Goal: Task Accomplishment & Management: Manage account settings

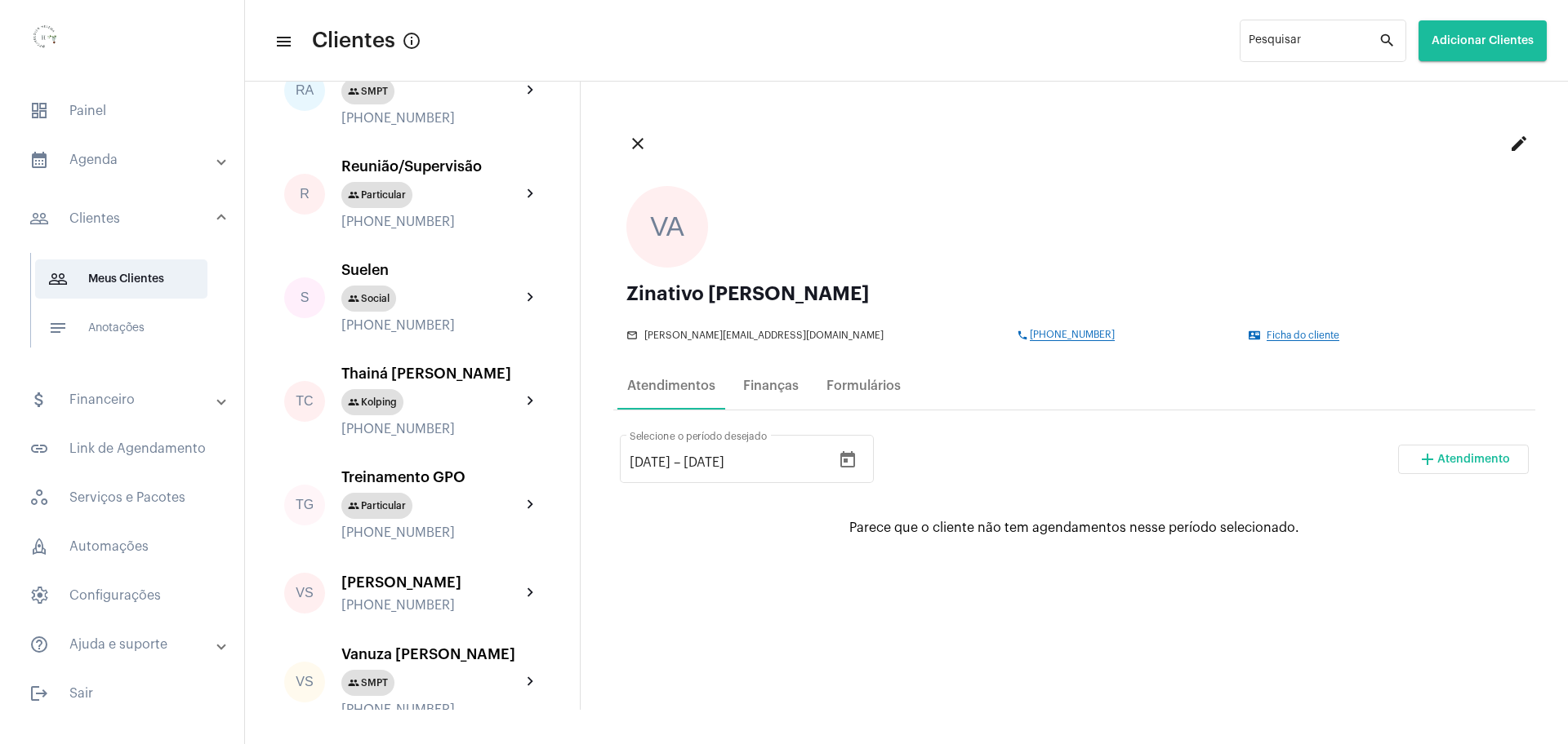
scroll to position [3163, 0]
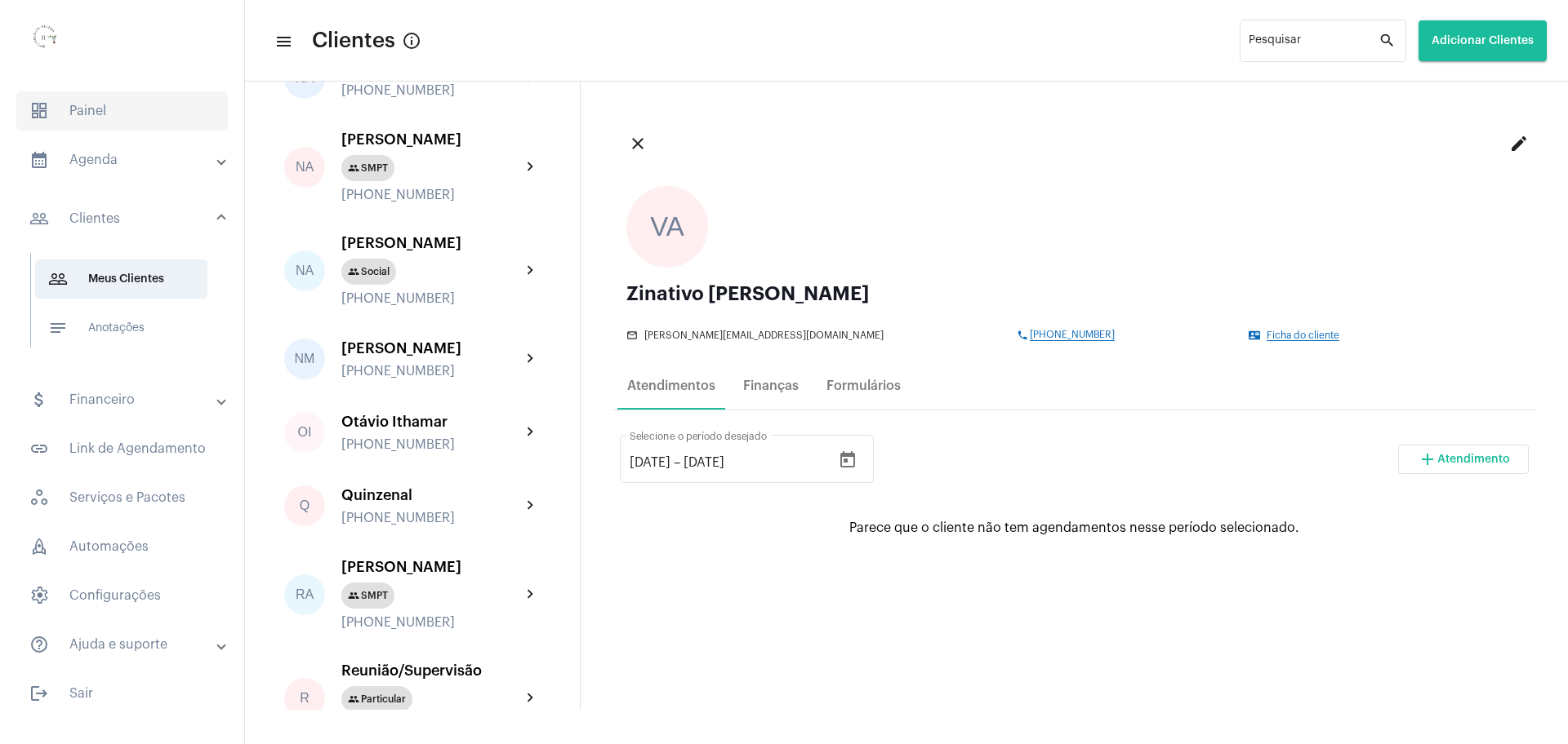
click at [76, 110] on span "dashboard Painel" at bounding box center [122, 110] width 211 height 39
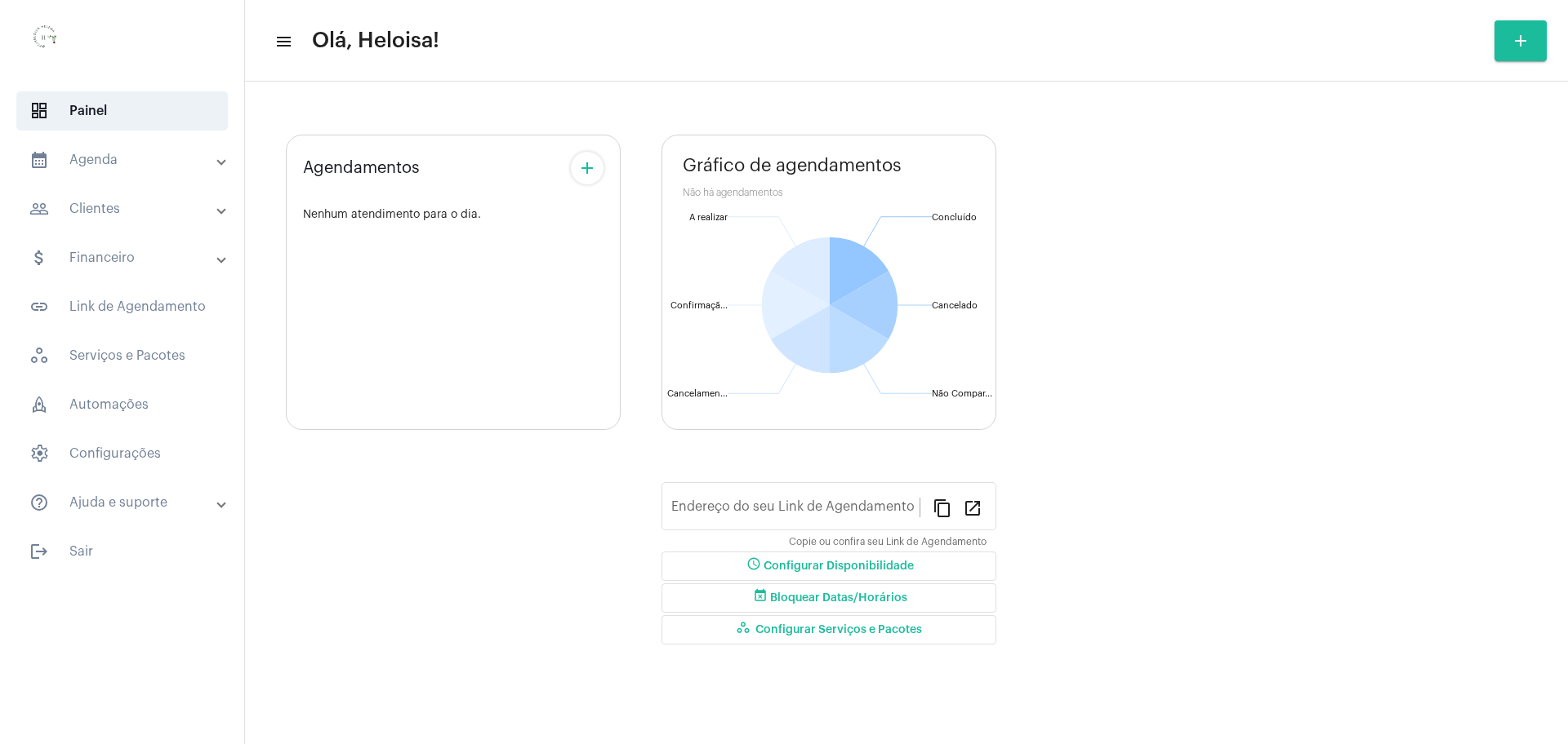
type input "[URL][DOMAIN_NAME]"
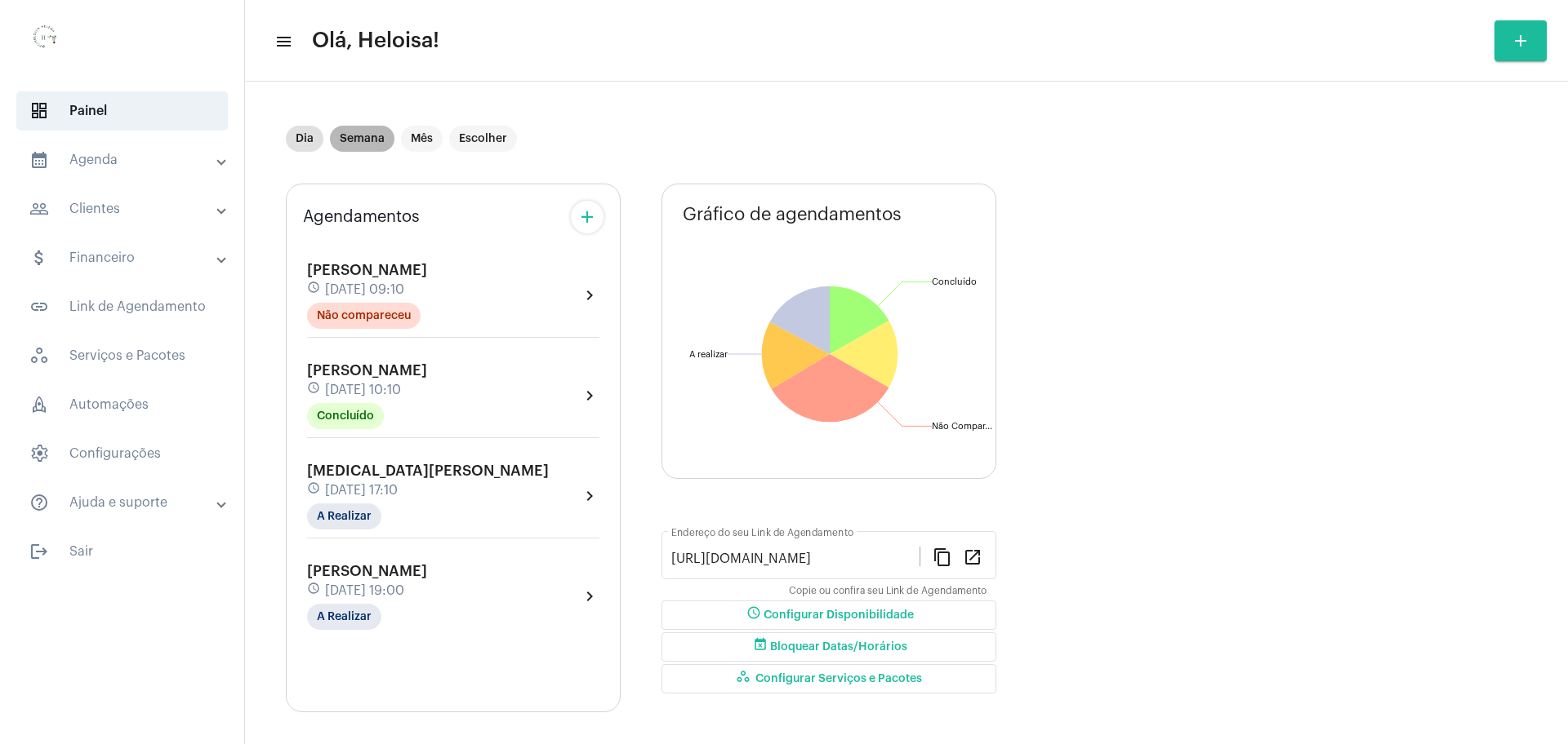
click at [361, 147] on mat-chip "Semana" at bounding box center [361, 139] width 65 height 26
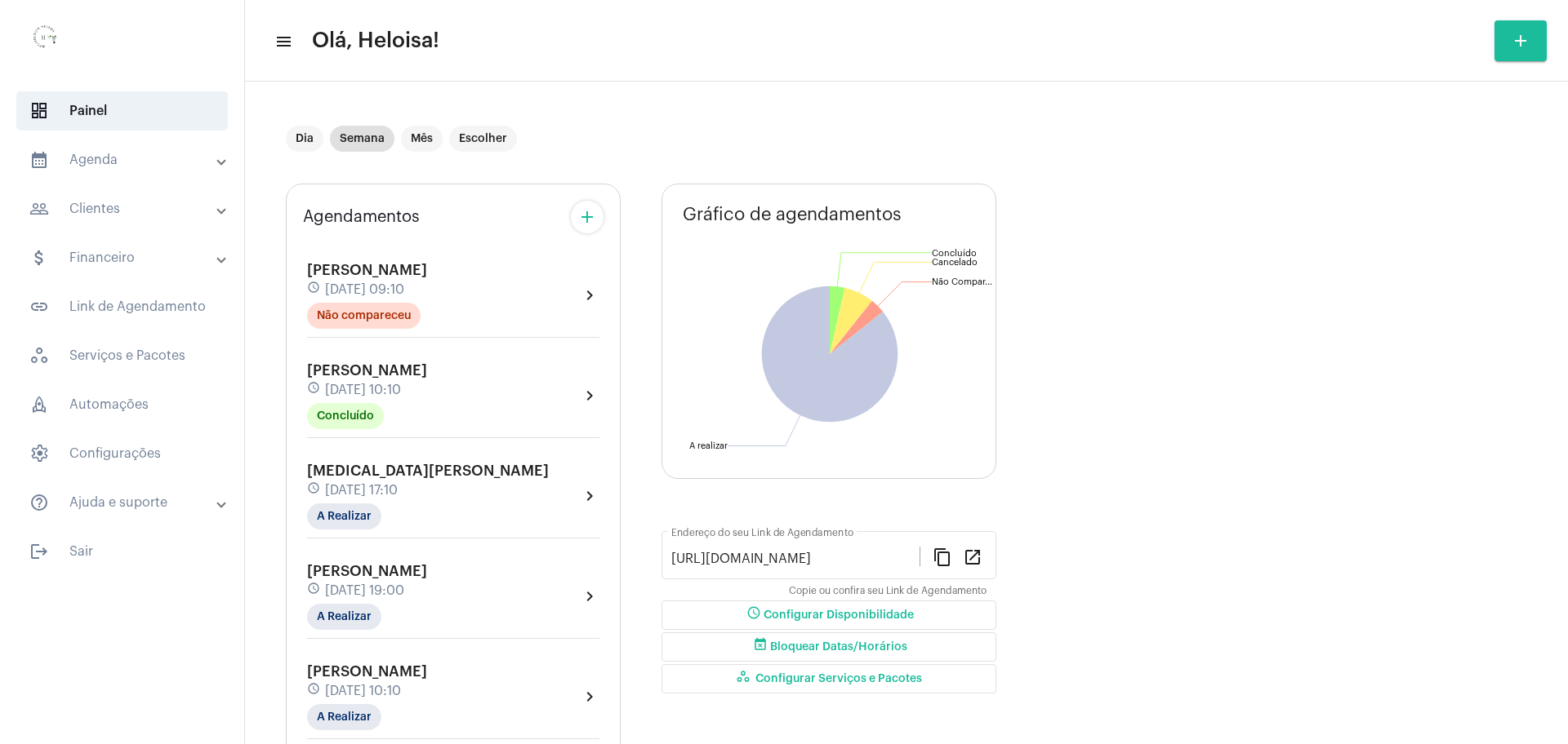
scroll to position [204, 0]
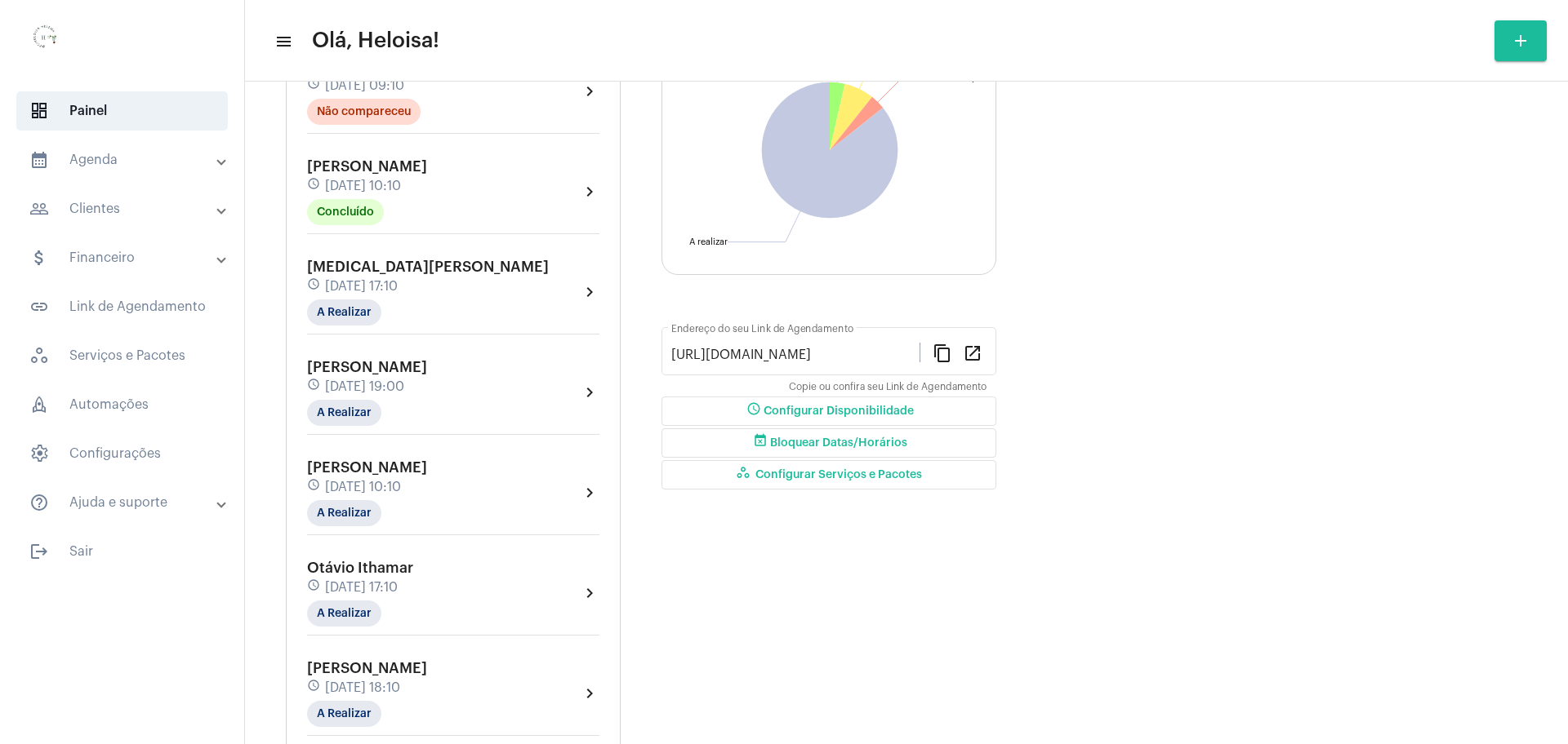
click at [381, 274] on div "[MEDICAL_DATA][PERSON_NAME] schedule [DATE] 17:10 A Realizar" at bounding box center [428, 292] width 241 height 67
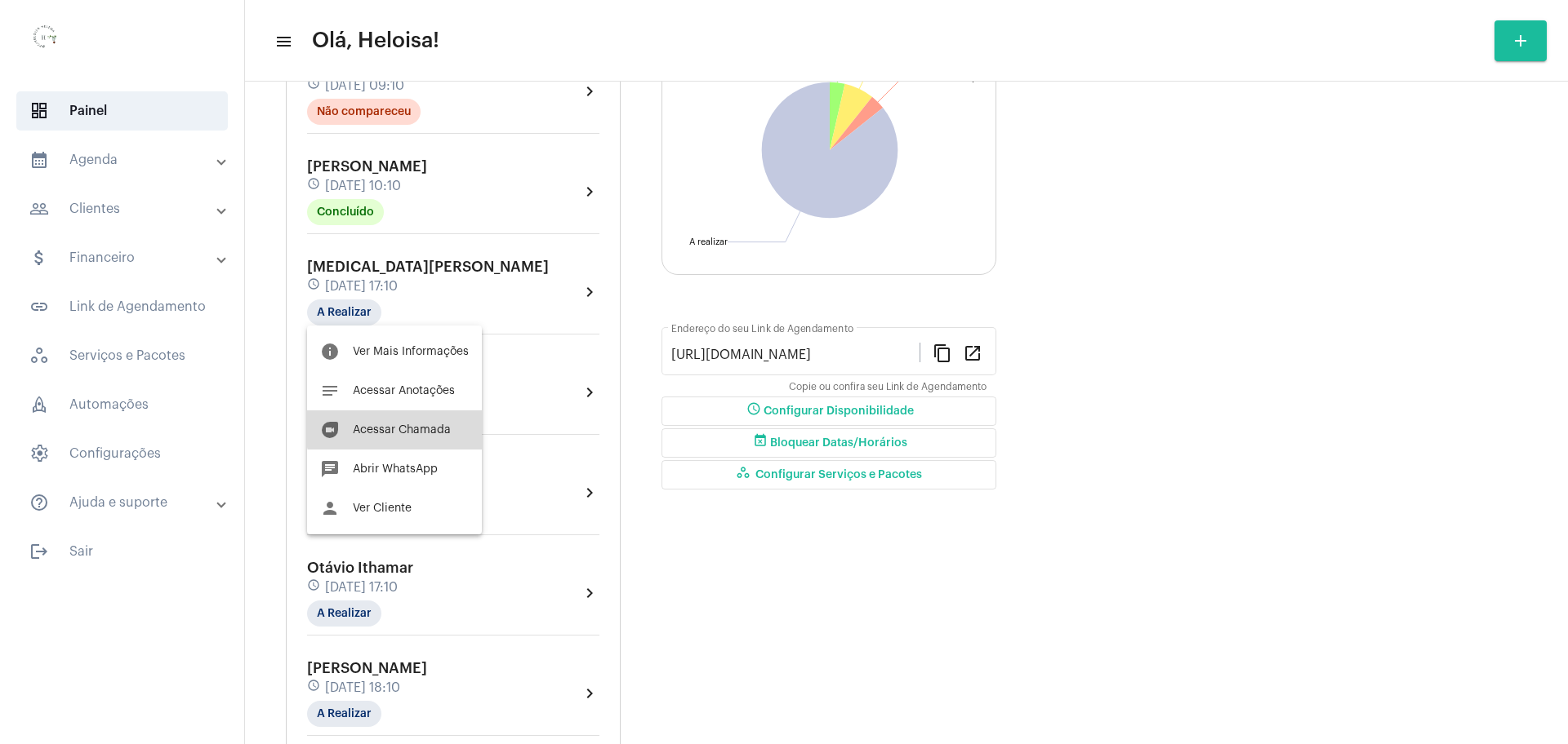
click at [417, 422] on button "duo [PERSON_NAME]" at bounding box center [394, 429] width 175 height 39
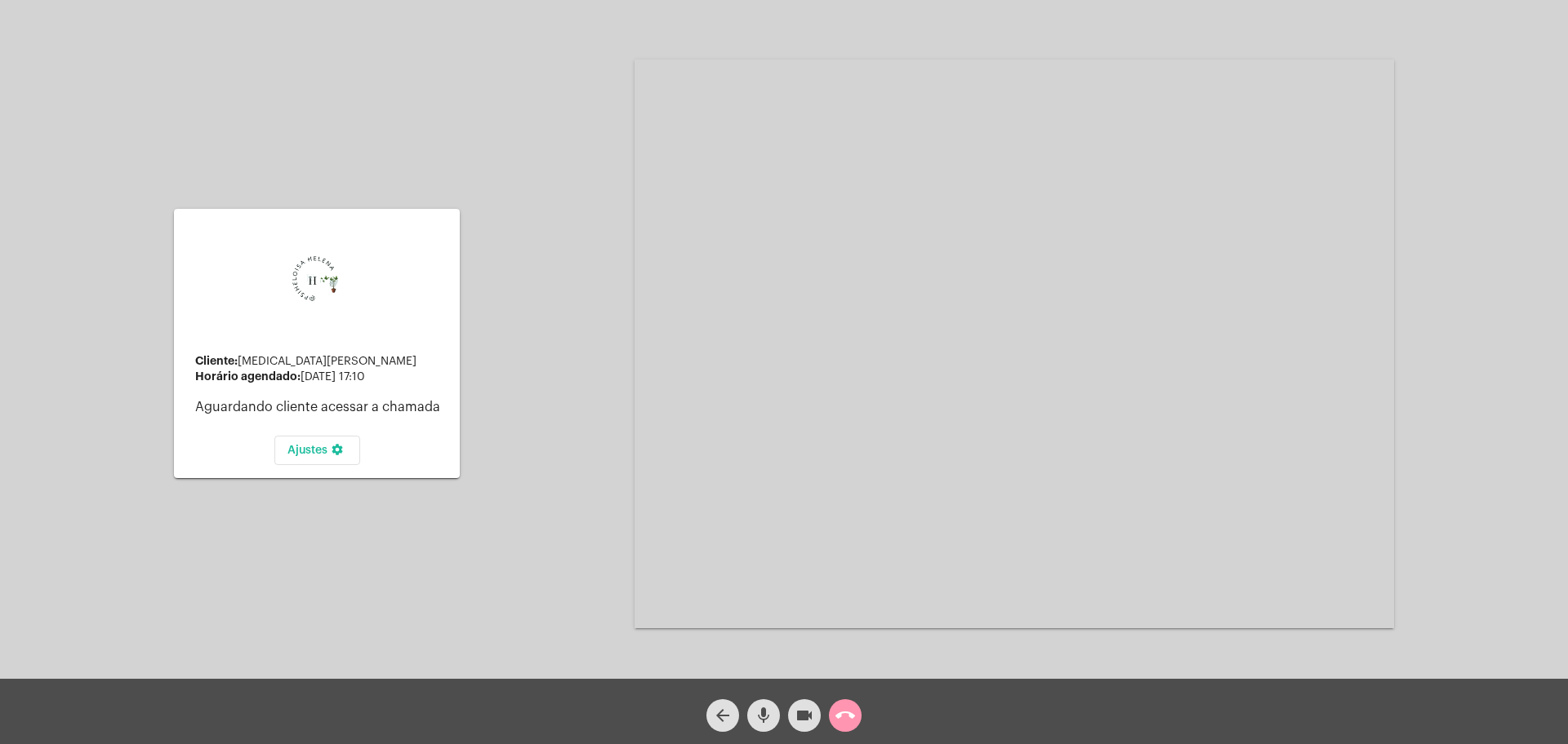
click at [147, 149] on div "Cliente: [MEDICAL_DATA][PERSON_NAME] agendado: [DATE] 17:10 Aguardando cliente …" at bounding box center [784, 342] width 1565 height 679
click at [870, 405] on video at bounding box center [1014, 344] width 759 height 569
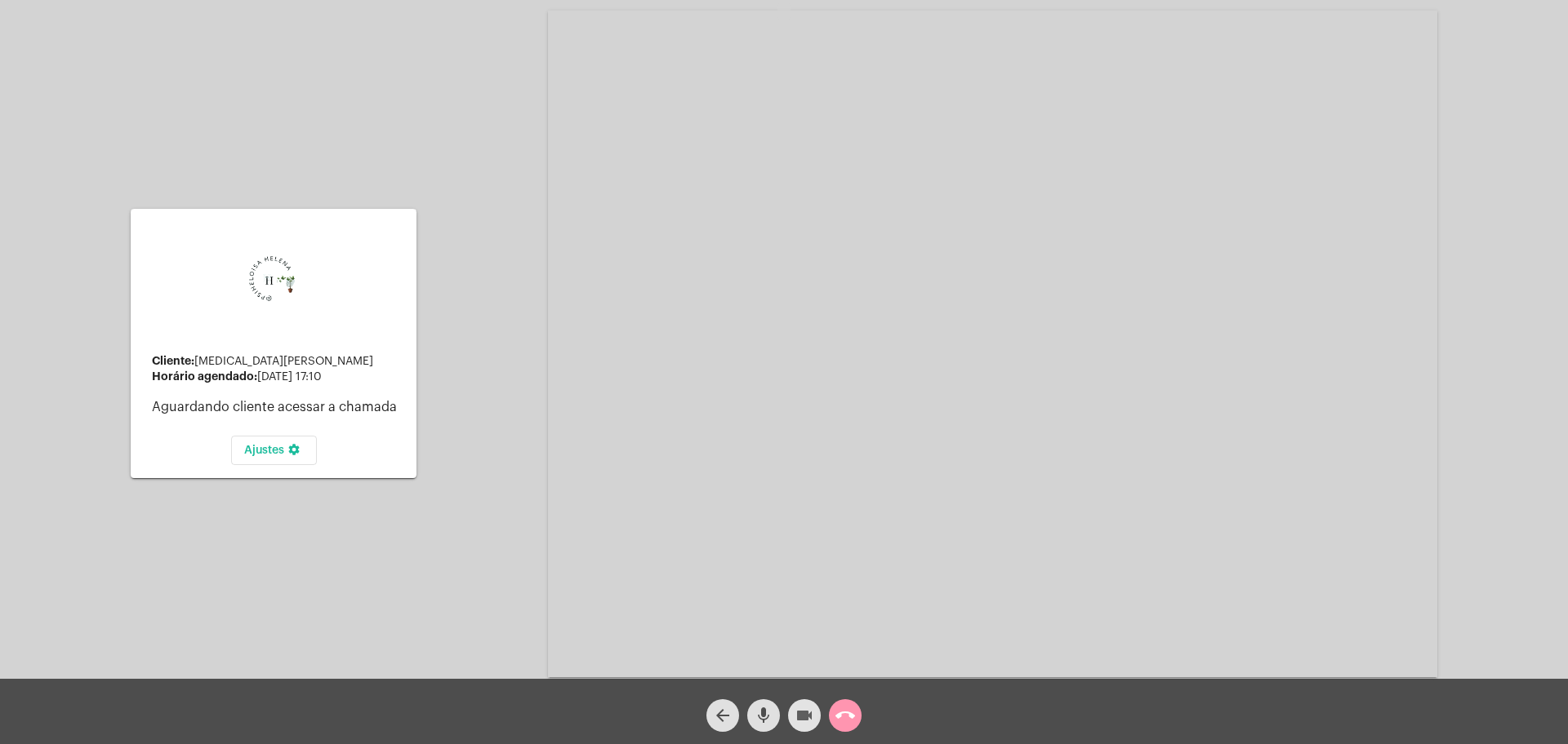
click at [811, 713] on mat-icon "videocam" at bounding box center [804, 716] width 20 height 20
click at [842, 719] on mat-icon "call_end" at bounding box center [845, 716] width 20 height 20
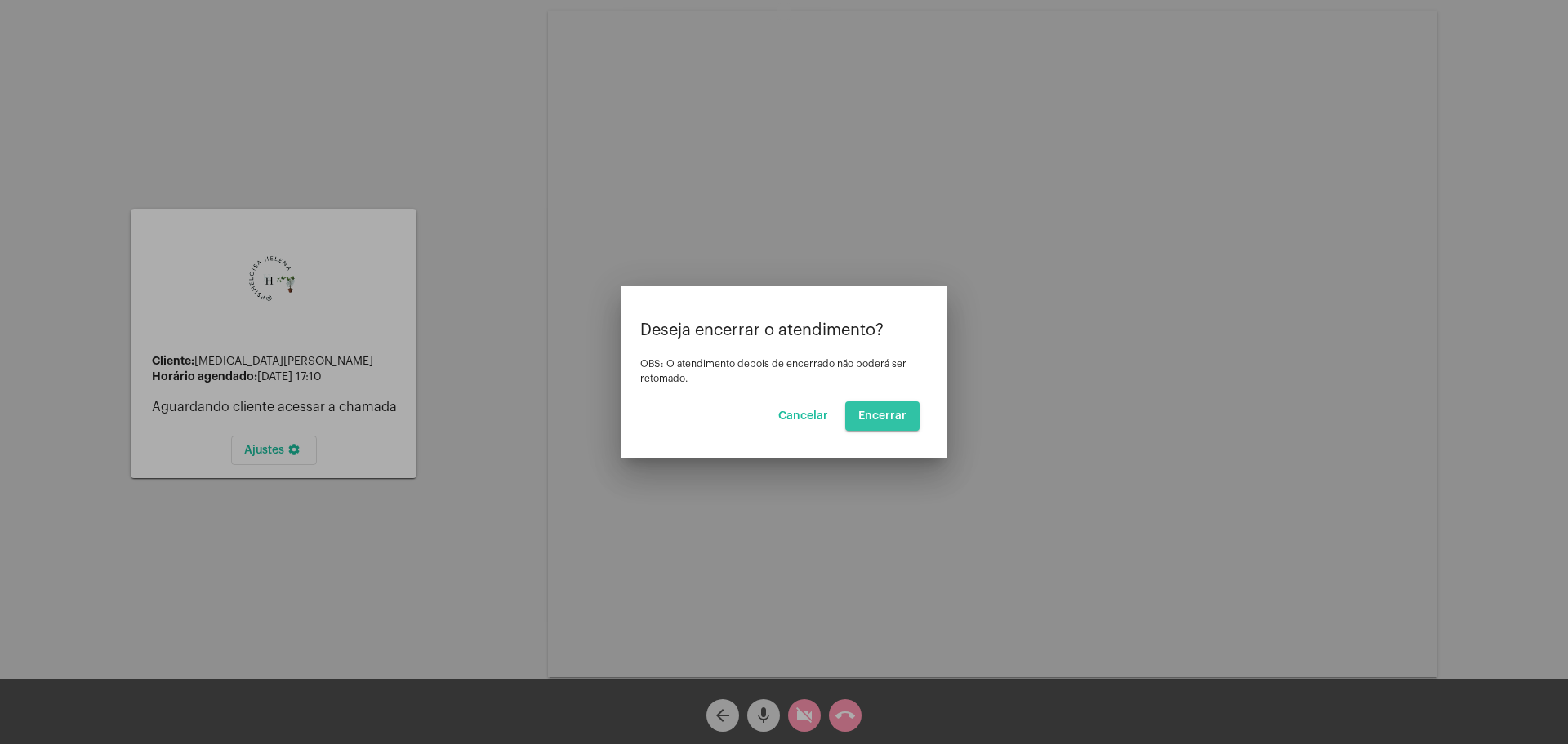
click at [894, 410] on span "Encerrar" at bounding box center [882, 416] width 48 height 11
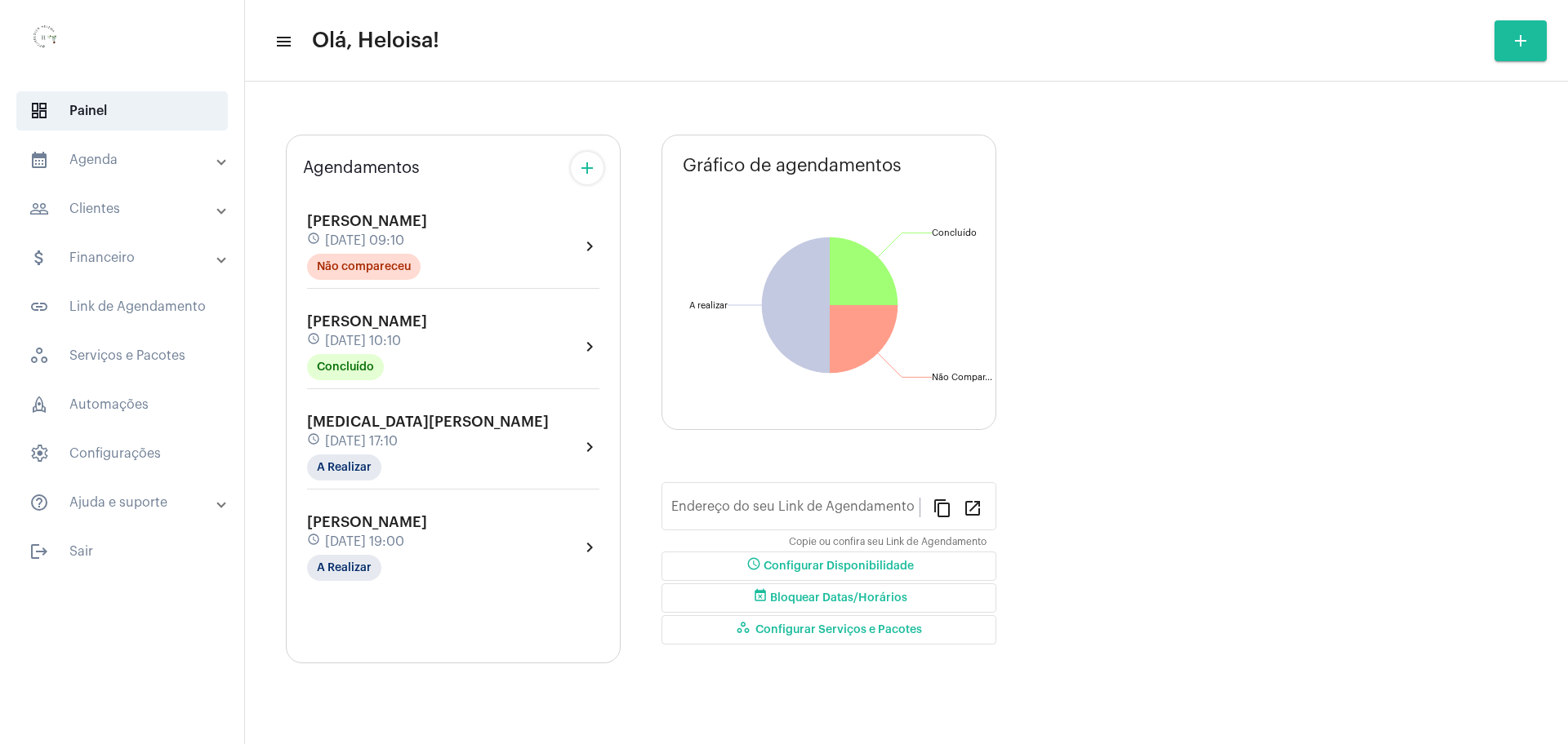
type input "[URL][DOMAIN_NAME]"
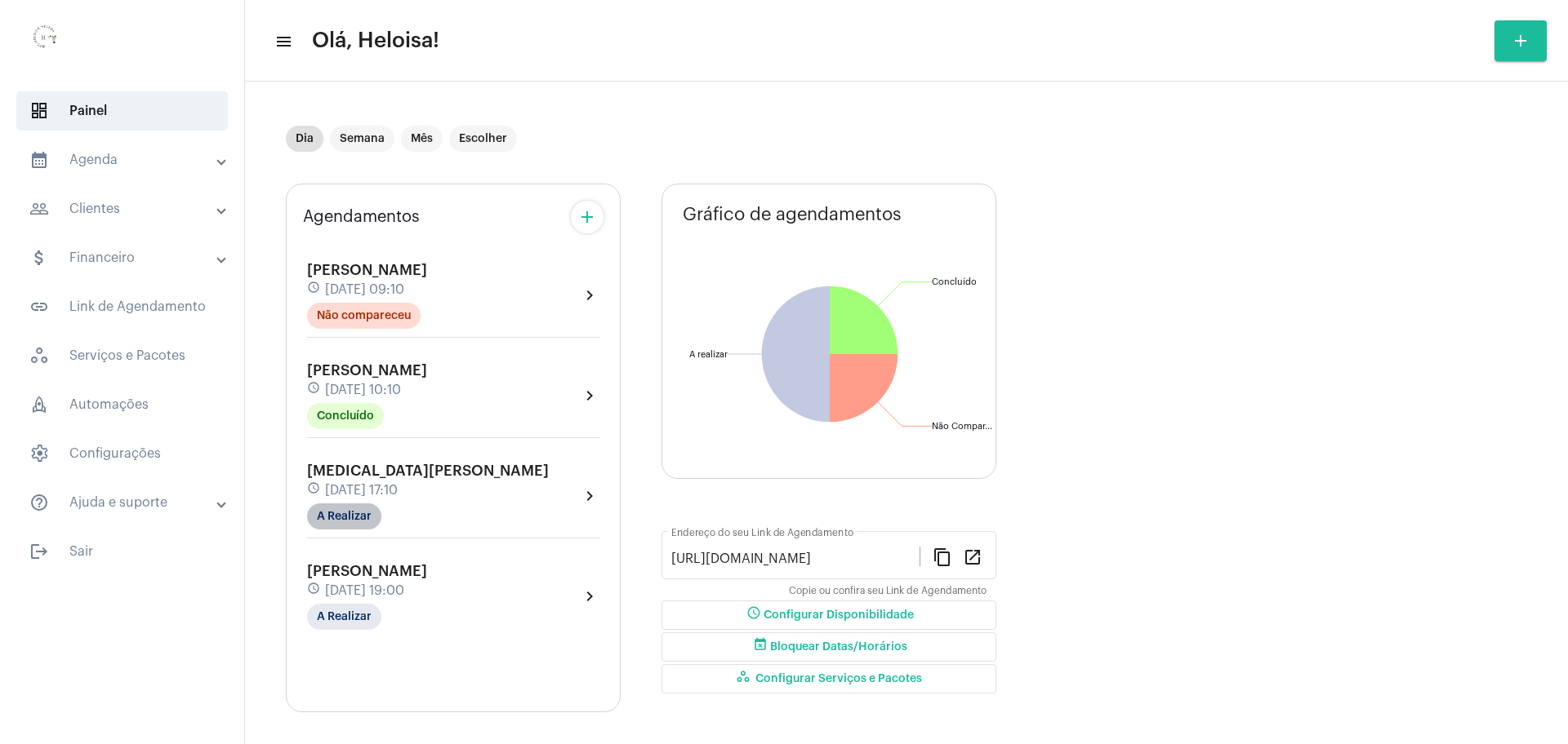
click at [343, 527] on mat-chip "A Realizar" at bounding box center [344, 516] width 74 height 26
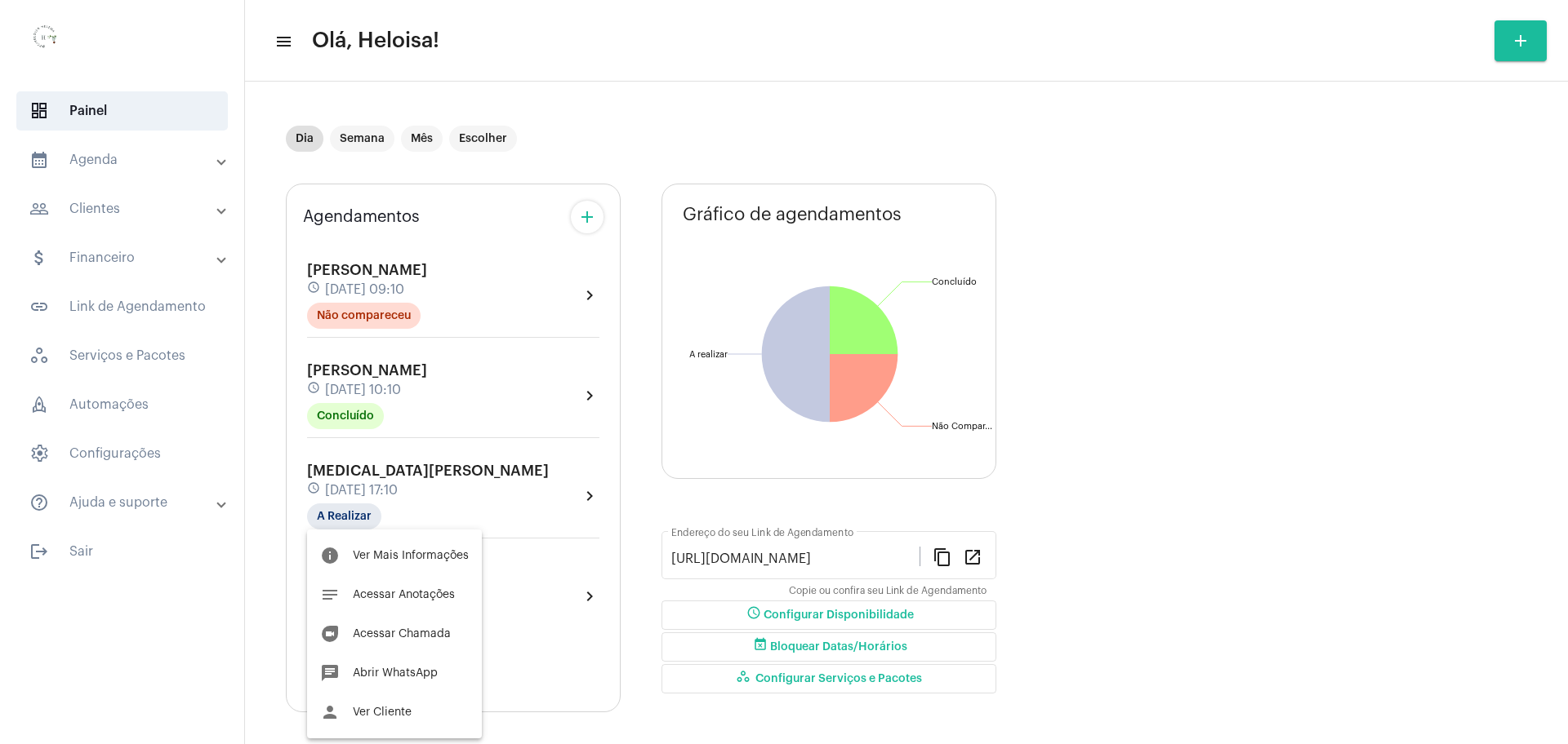
click at [348, 522] on div at bounding box center [784, 372] width 1568 height 744
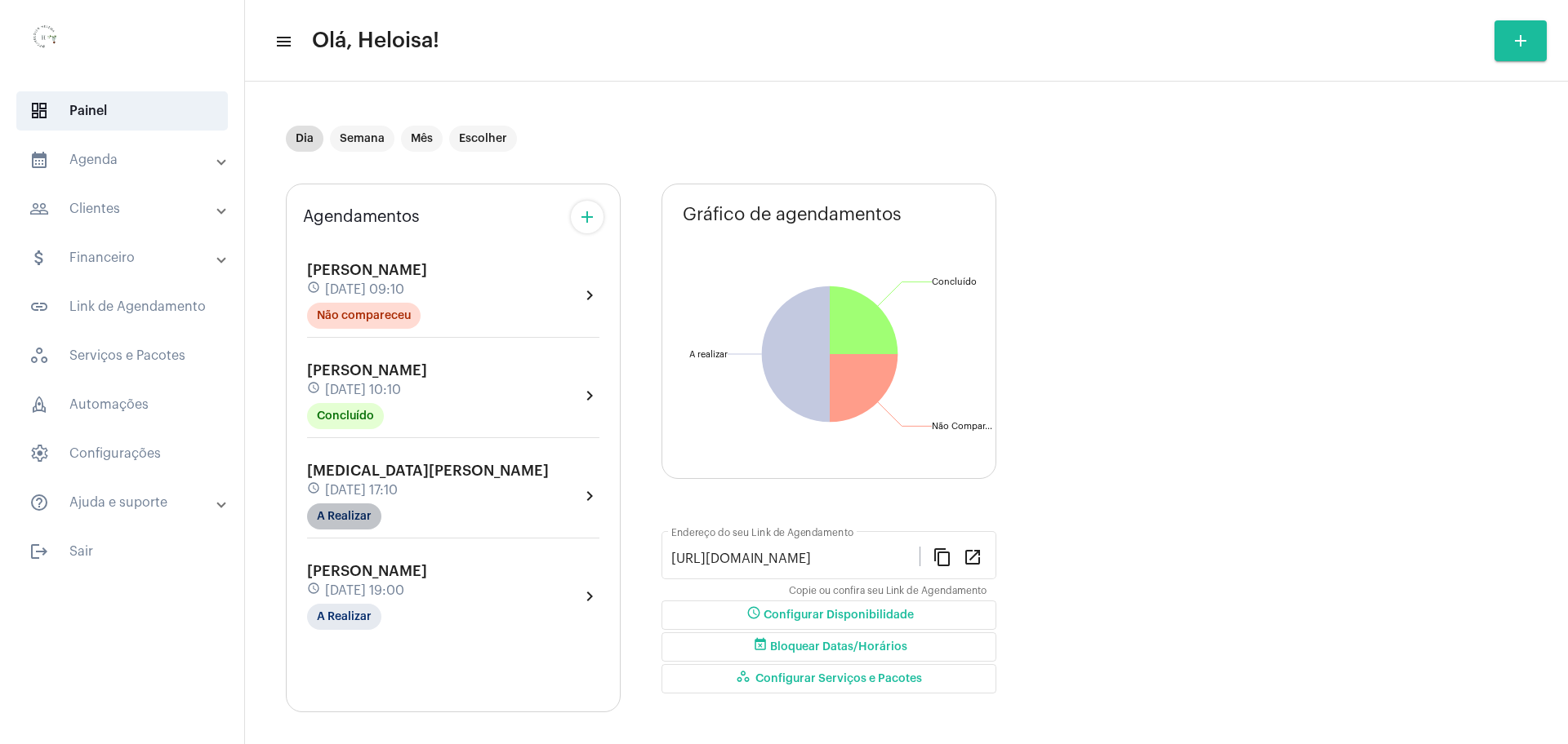
click at [334, 515] on mat-chip "A Realizar" at bounding box center [344, 516] width 74 height 26
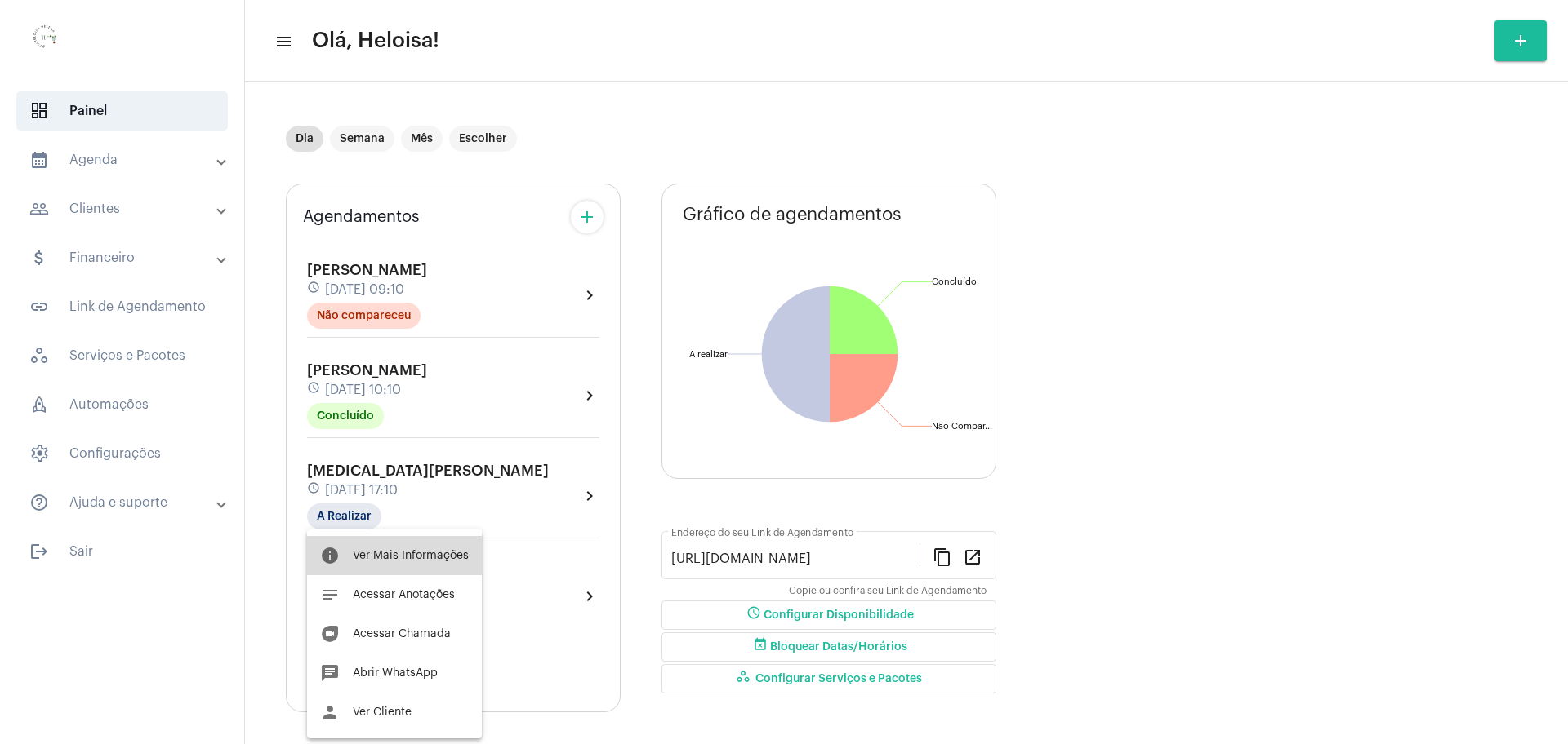
click at [404, 563] on button "info Ver Mais Informações" at bounding box center [394, 555] width 175 height 39
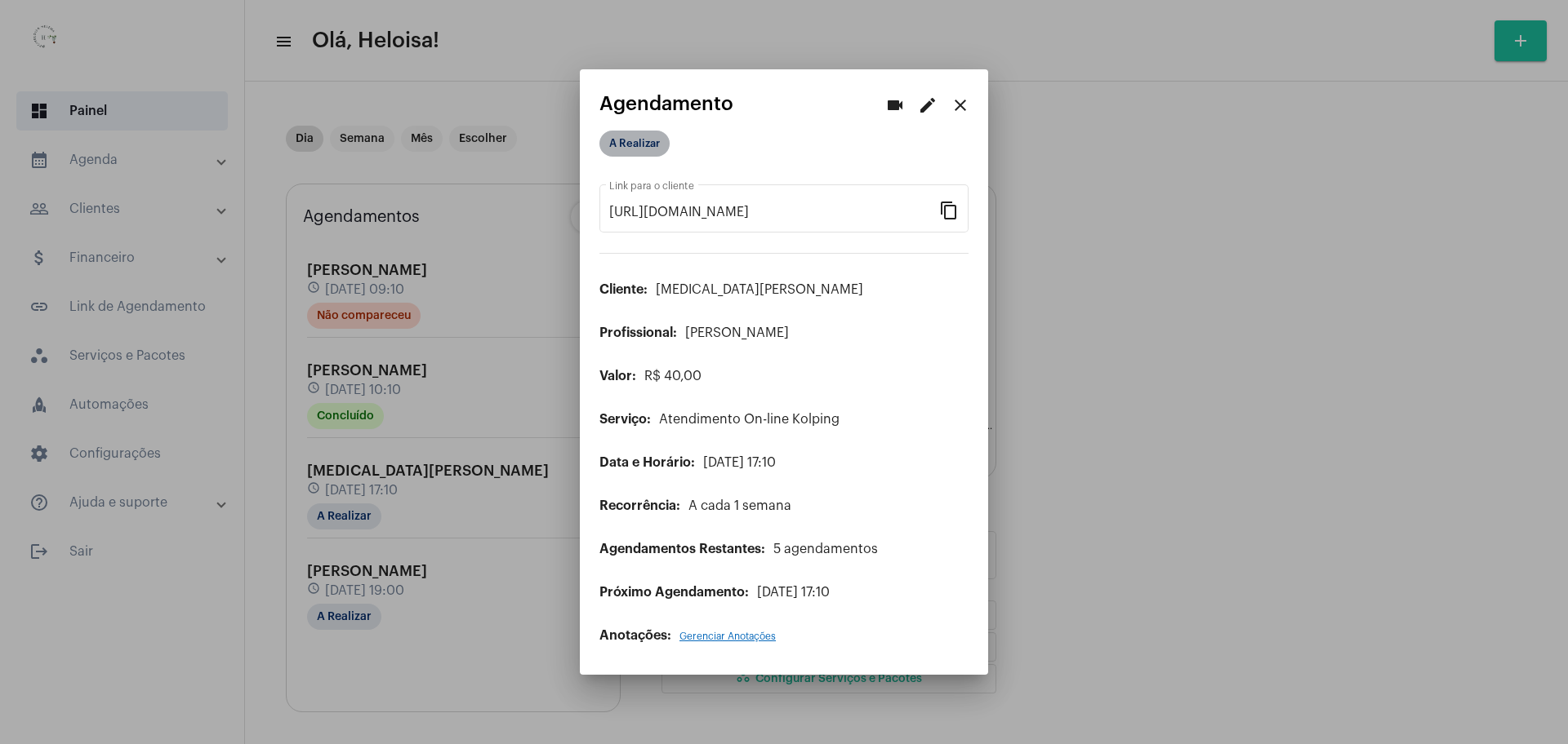
click at [622, 141] on mat-chip "A Realizar" at bounding box center [634, 143] width 70 height 26
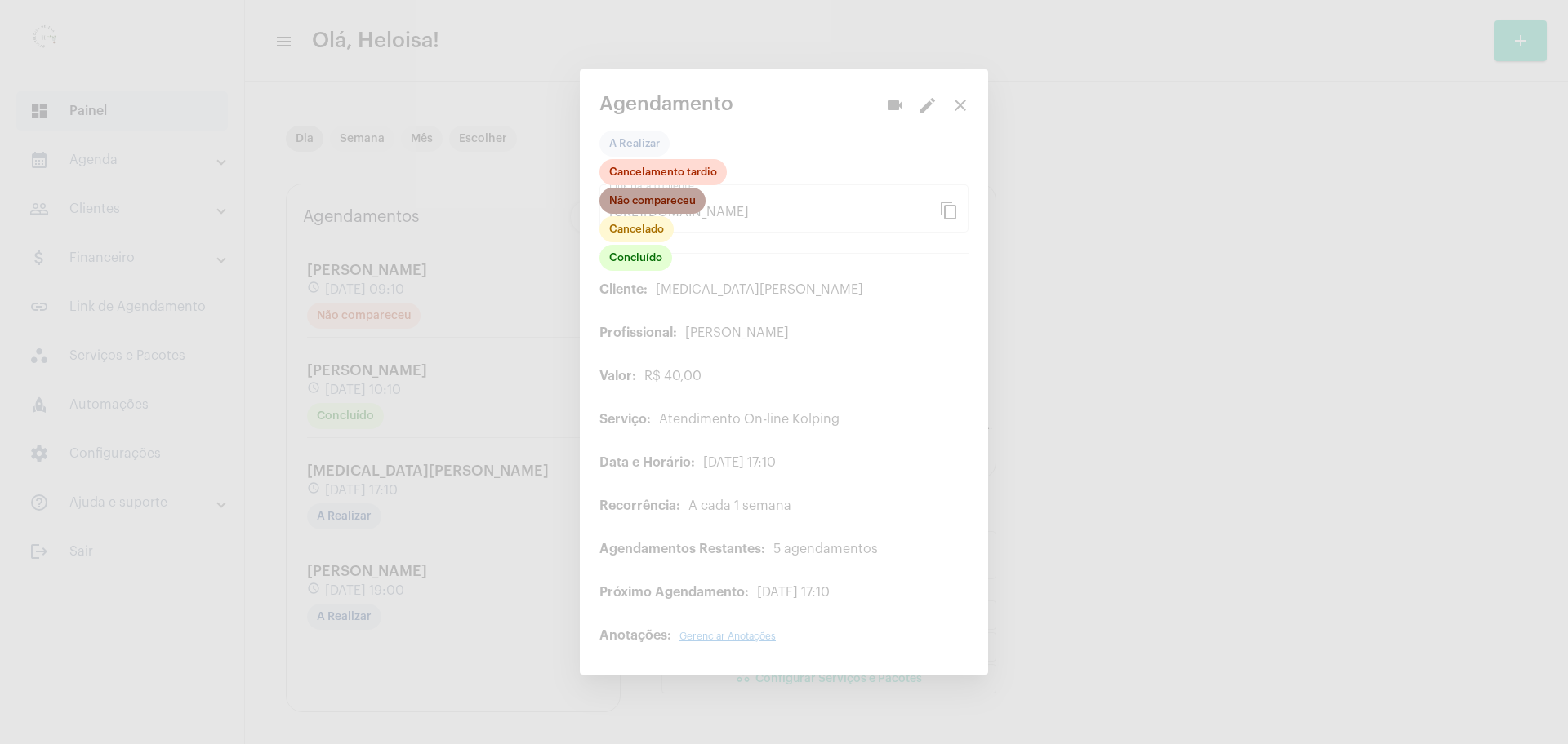
click at [653, 202] on mat-chip "Não compareceu" at bounding box center [652, 201] width 106 height 26
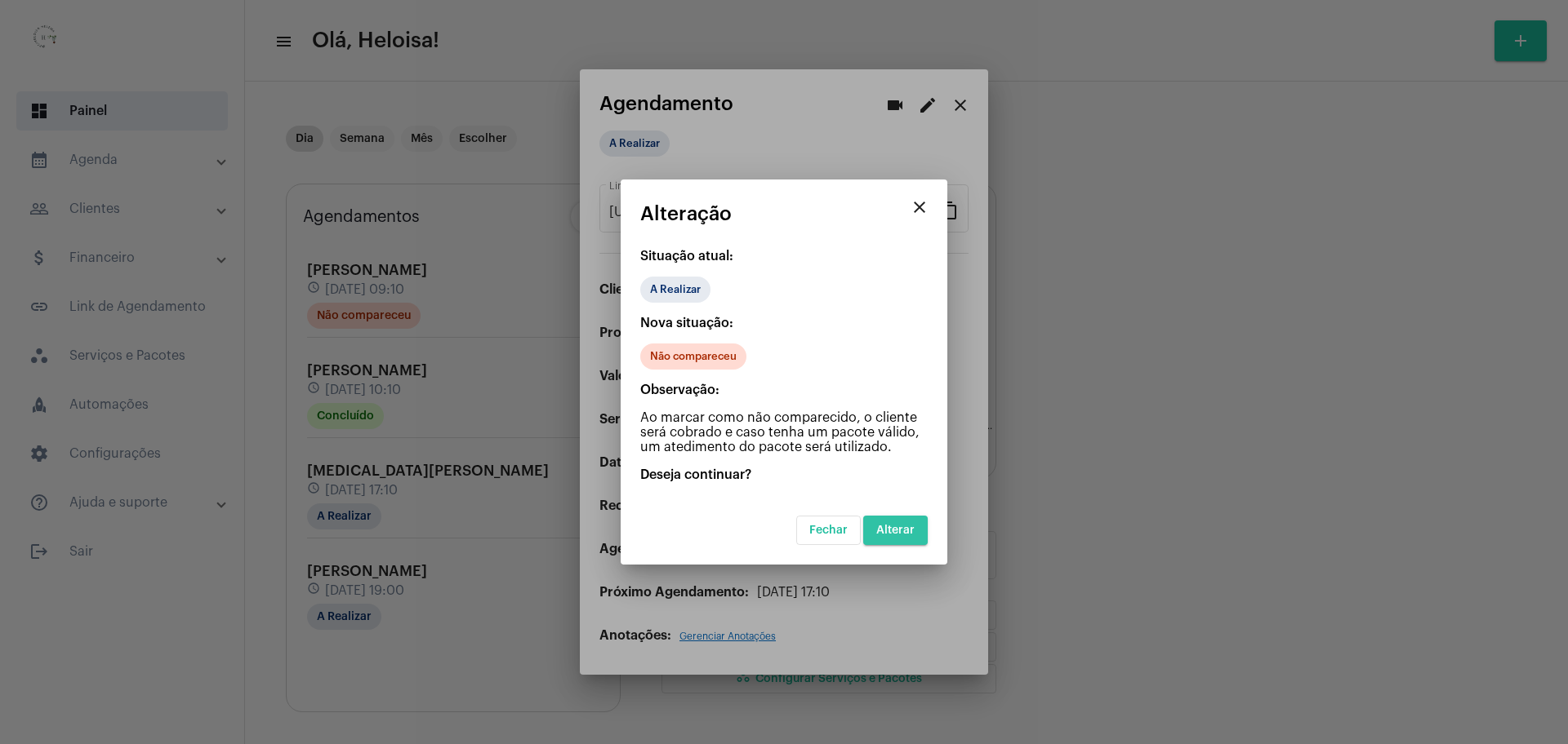
click at [899, 526] on span "Alterar" at bounding box center [895, 530] width 38 height 11
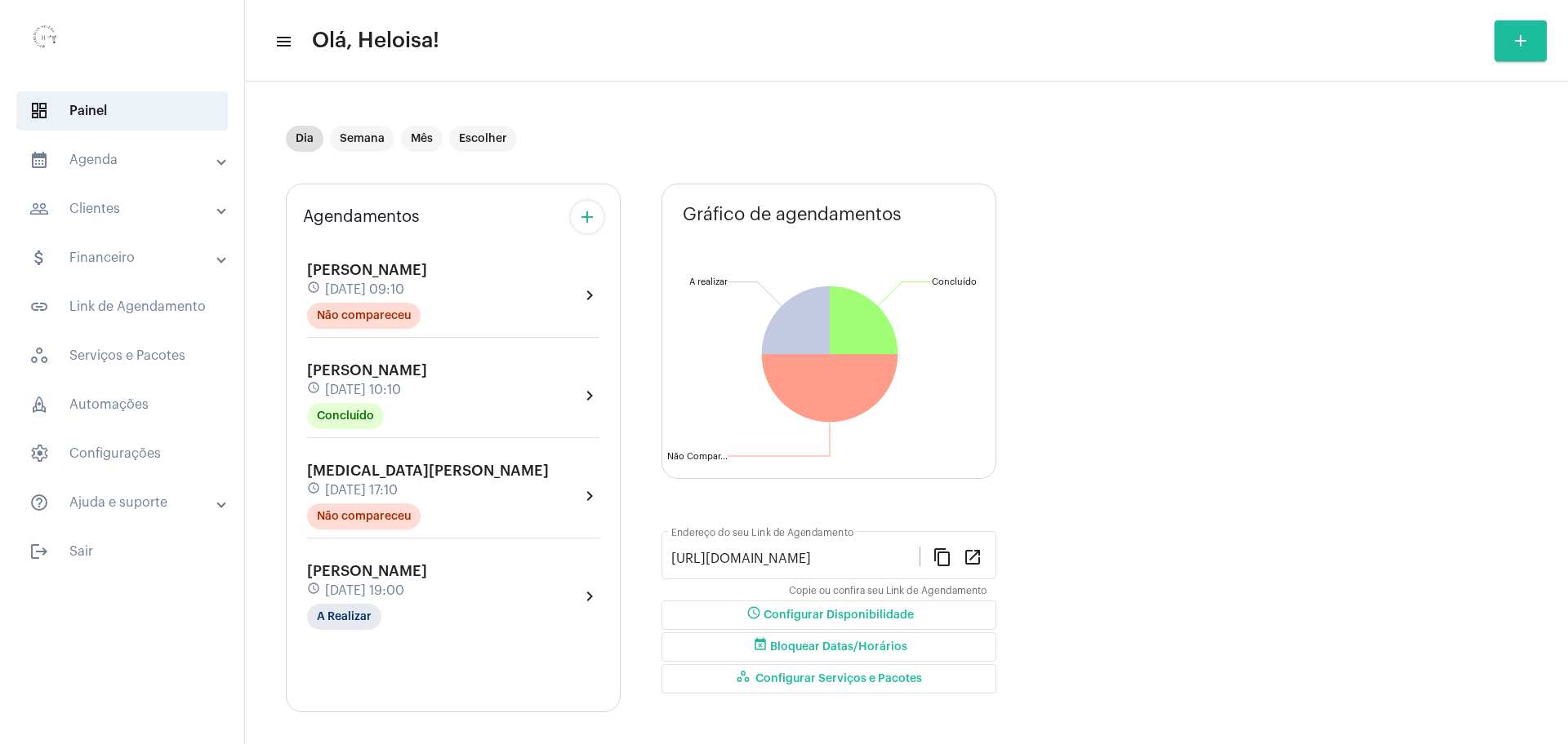
click at [393, 576] on div "[PERSON_NAME] schedule [DATE] 19:00 A Realizar" at bounding box center [367, 597] width 120 height 67
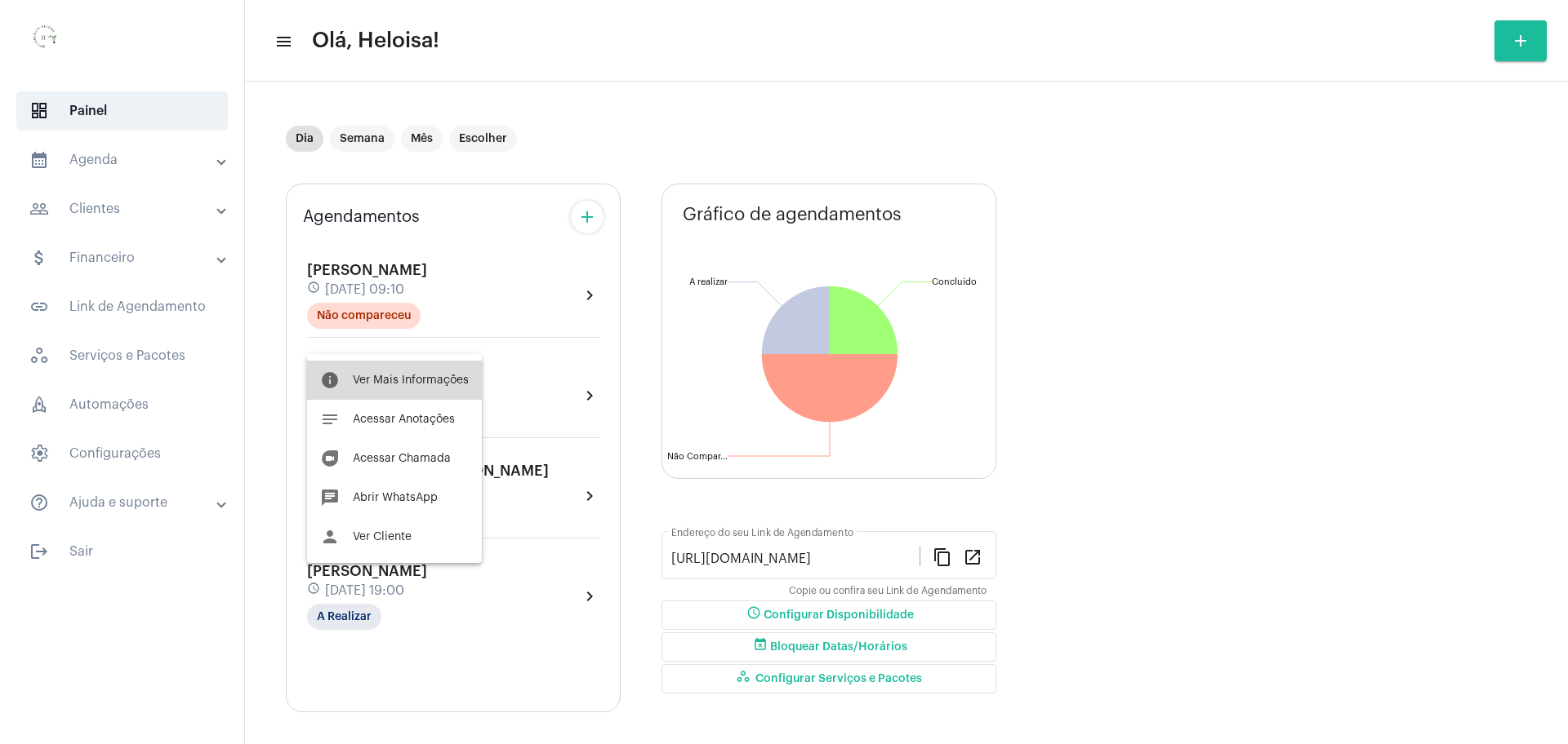
click at [407, 369] on button "info Ver Mais Informações" at bounding box center [394, 379] width 175 height 39
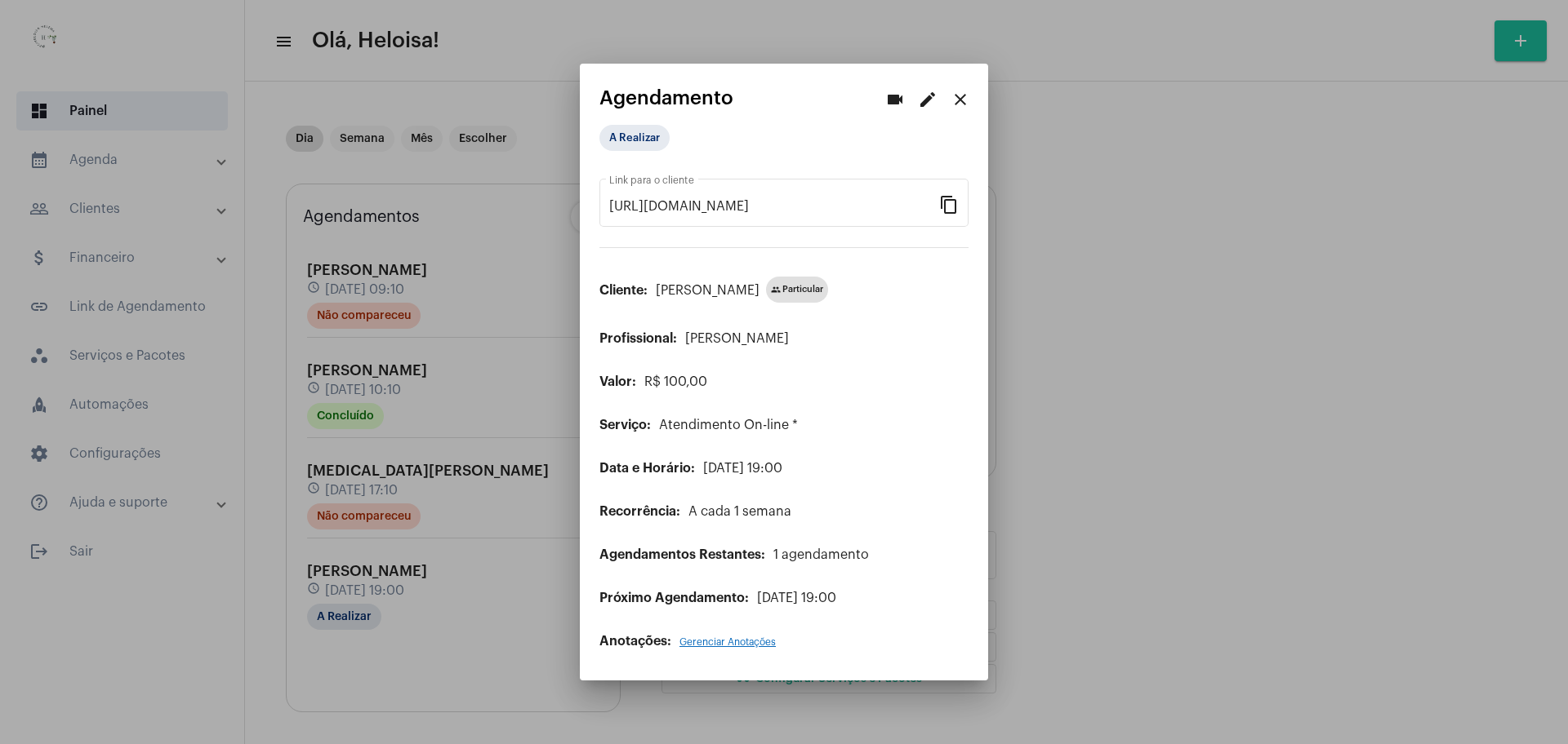
click at [928, 96] on mat-icon "edit" at bounding box center [927, 99] width 20 height 20
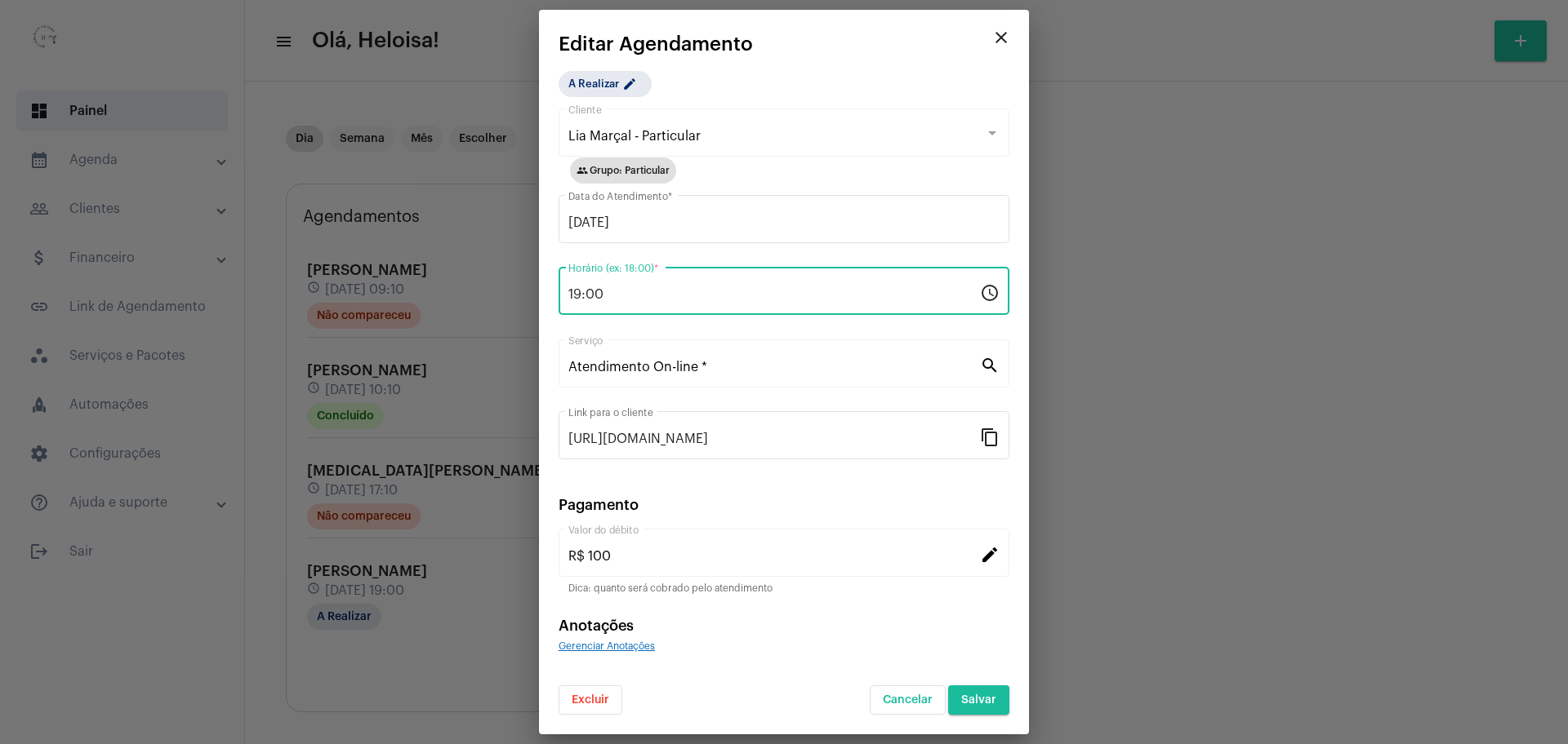
drag, startPoint x: 701, startPoint y: 292, endPoint x: 519, endPoint y: 290, distance: 182.0
click at [519, 290] on div "videocam edit close Agendamento A Realizar [URL][DOMAIN_NAME] Link para o clien…" at bounding box center [784, 372] width 1568 height 744
type input "18:00"
click at [847, 65] on app-create-edit-schedule "close Editar Agendamento A Realizar edit Lia Marçal - Particular Cliente group …" at bounding box center [784, 374] width 451 height 682
click at [985, 690] on button "Salvar" at bounding box center [978, 700] width 61 height 29
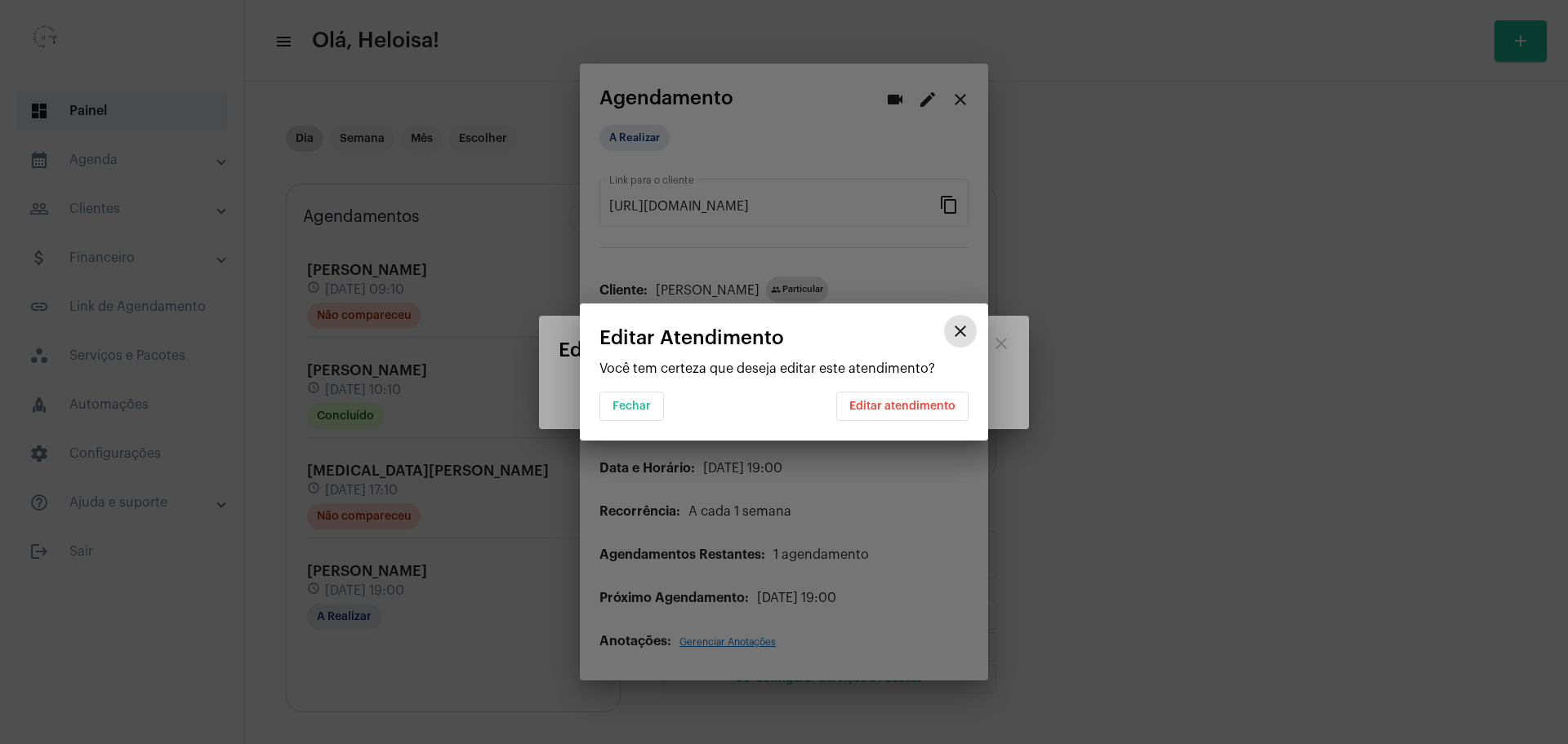
click at [902, 403] on span "Editar atendimento" at bounding box center [902, 406] width 106 height 11
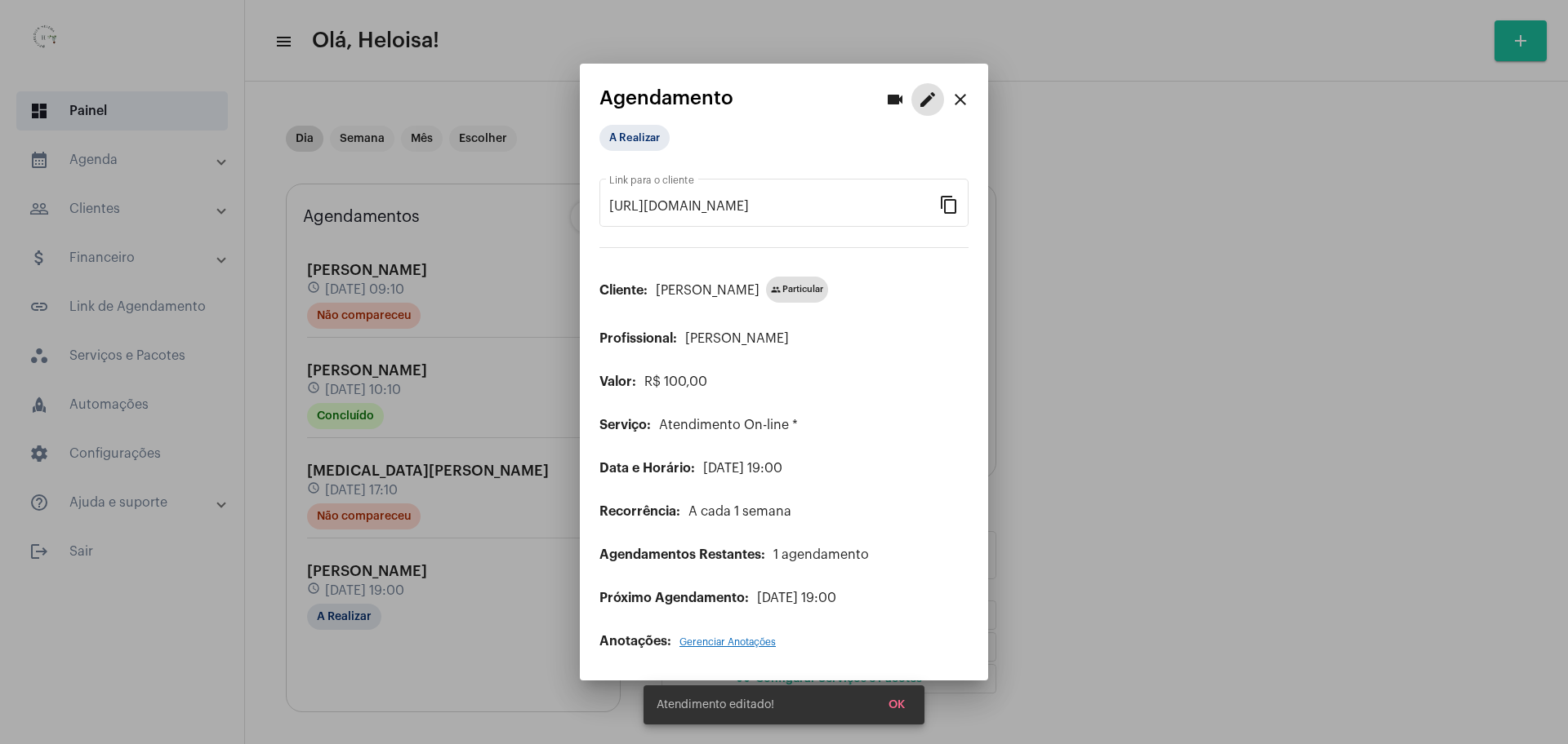
click at [963, 100] on mat-icon "close" at bounding box center [960, 99] width 20 height 20
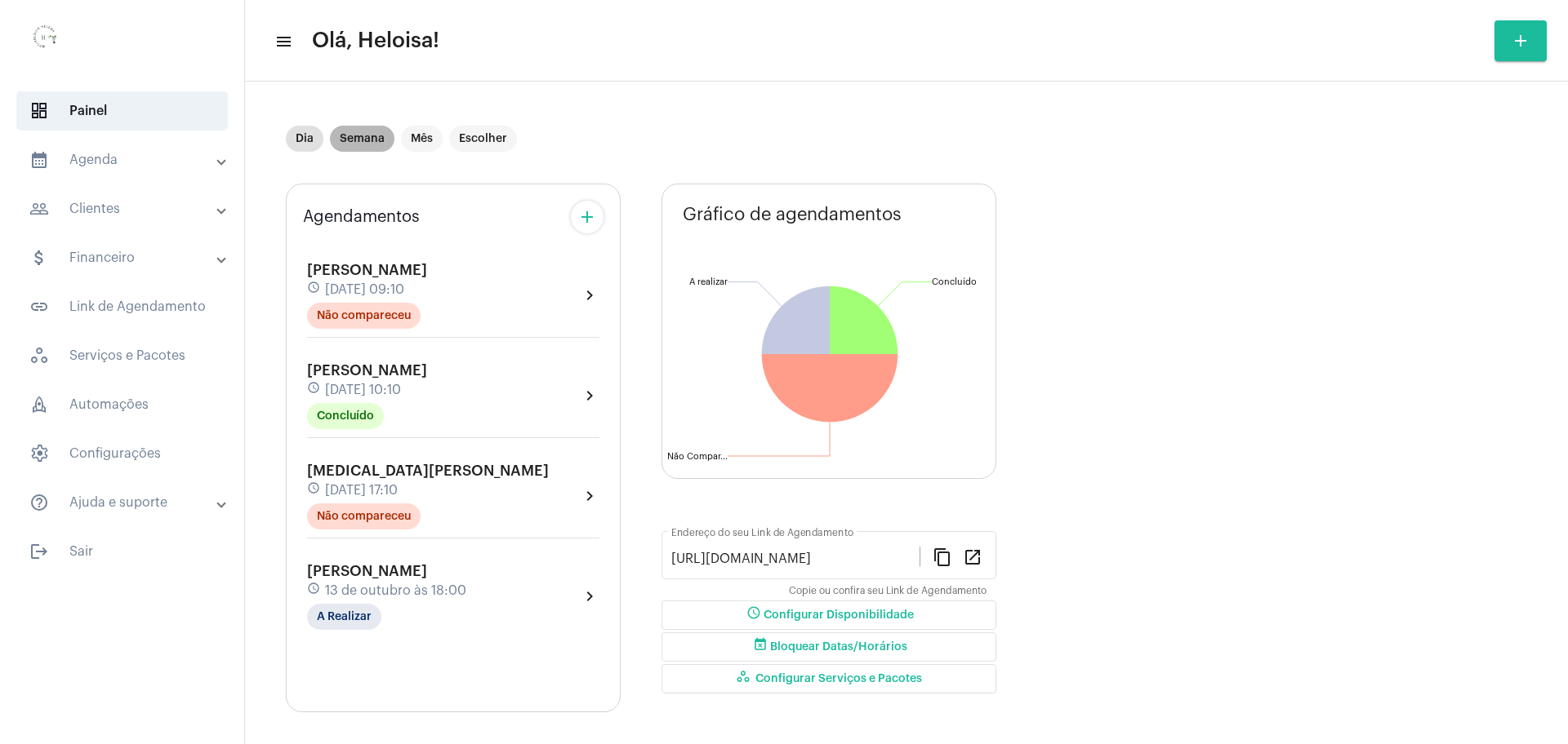
click at [363, 138] on mat-chip "Semana" at bounding box center [361, 139] width 65 height 26
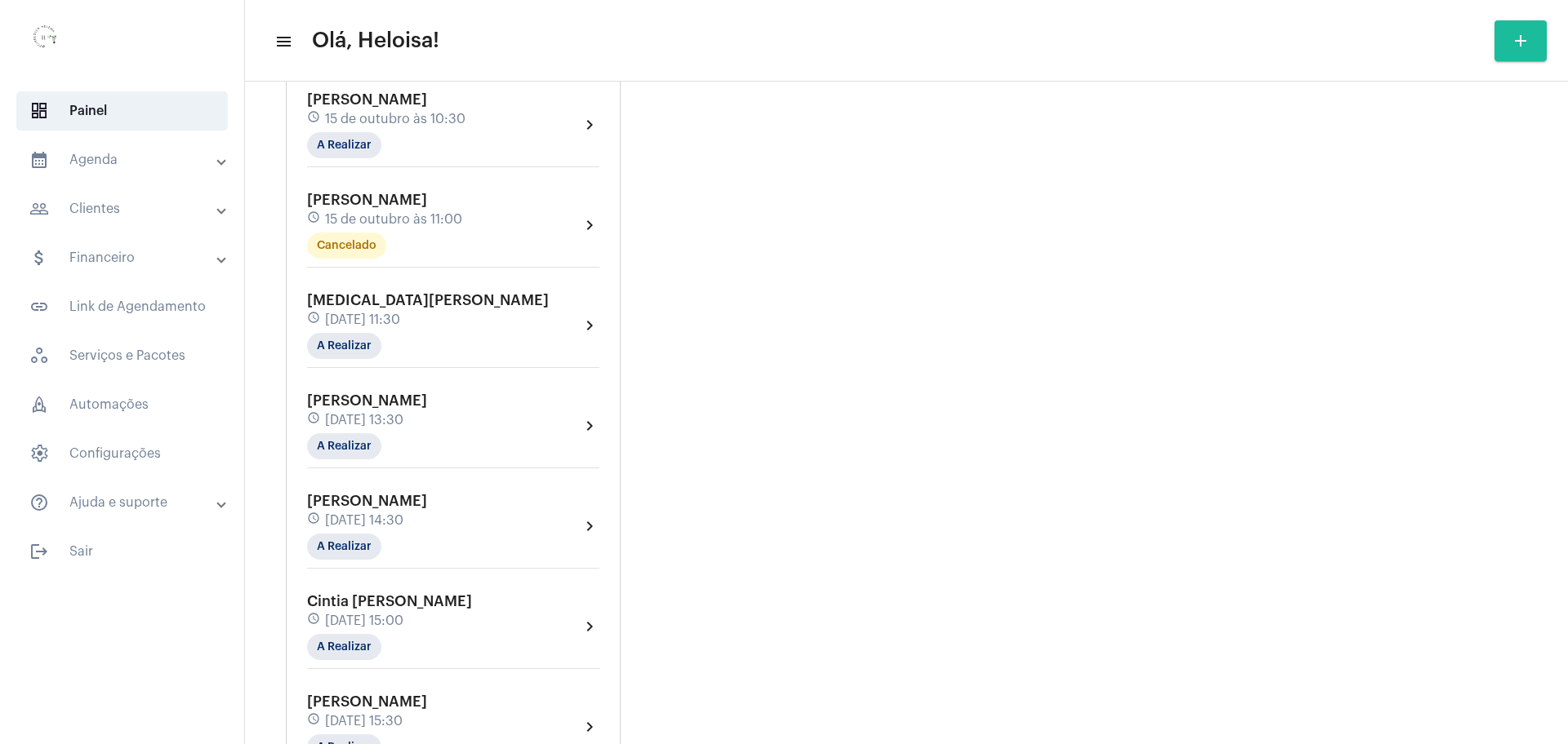
scroll to position [1224, 0]
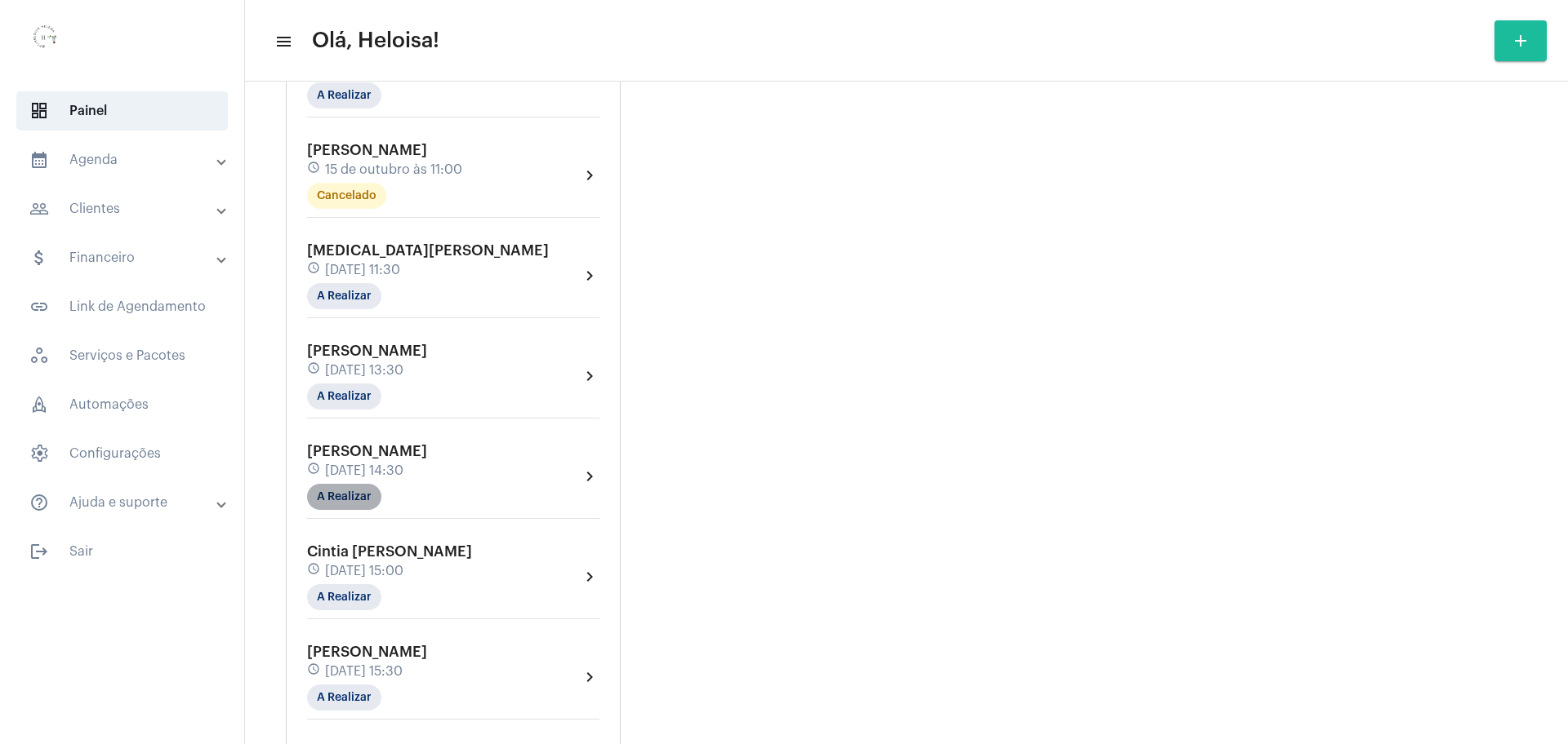
click at [328, 498] on mat-chip "A Realizar" at bounding box center [344, 497] width 74 height 26
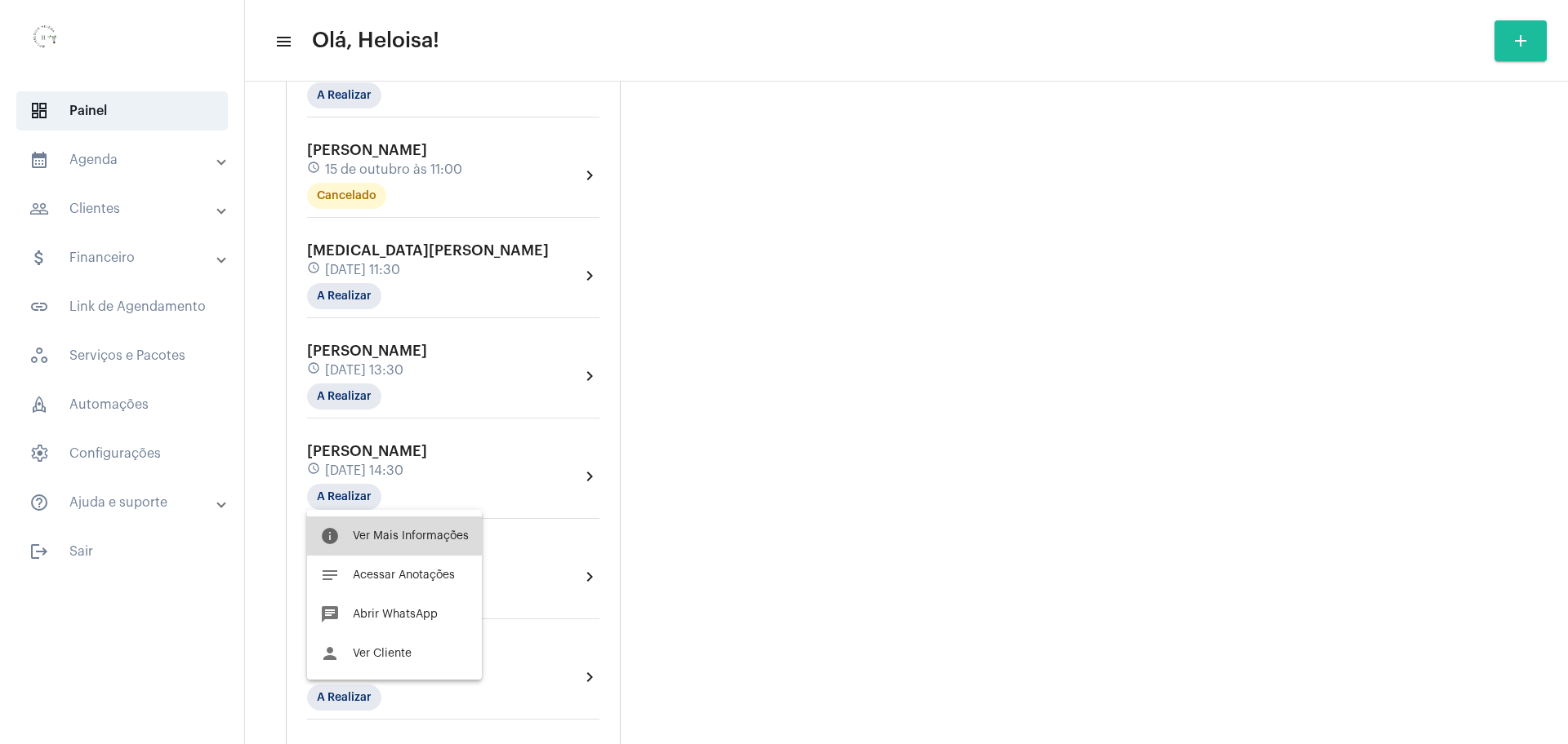
click at [409, 534] on span "Ver Mais Informações" at bounding box center [411, 535] width 116 height 11
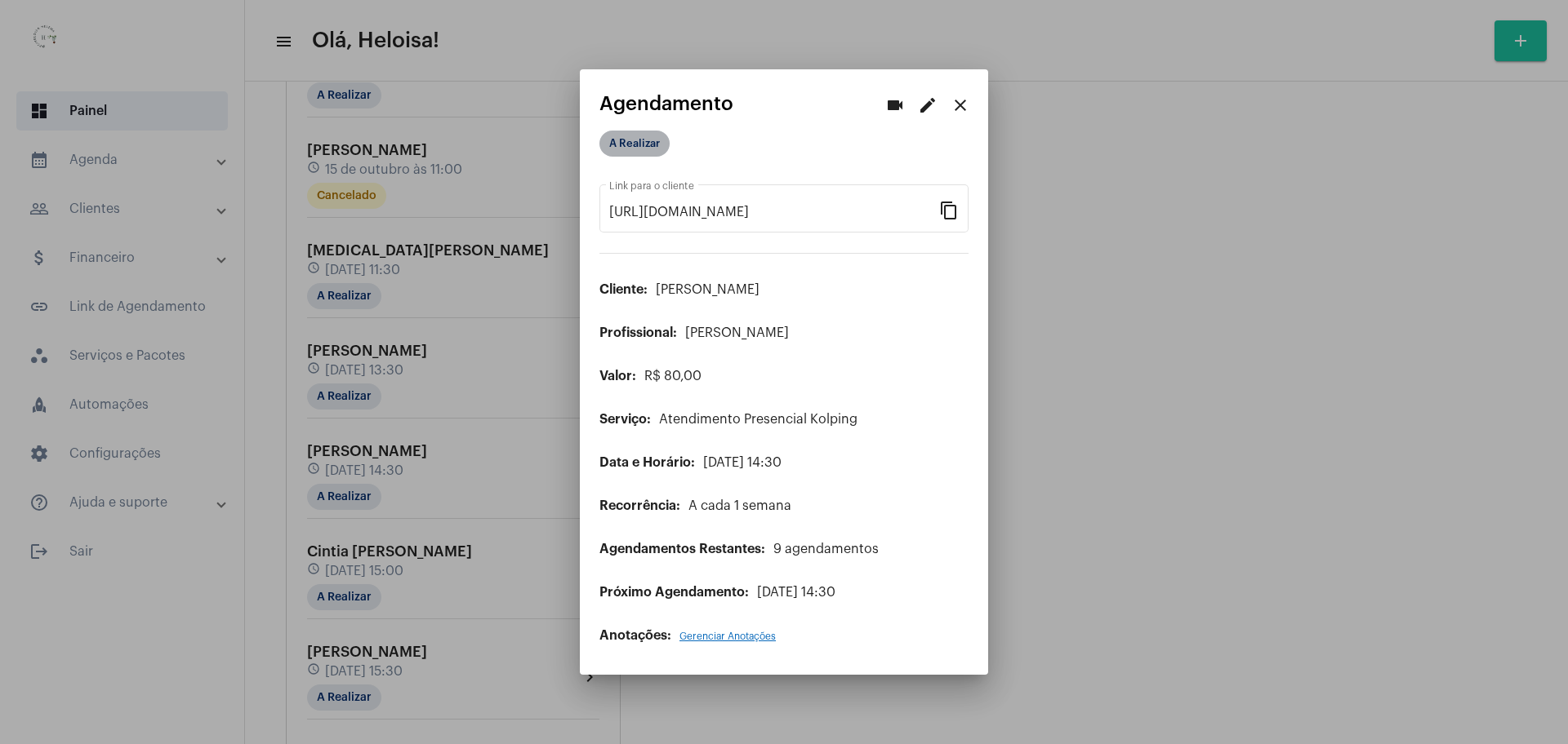
click at [638, 143] on mat-chip "A Realizar" at bounding box center [634, 143] width 70 height 26
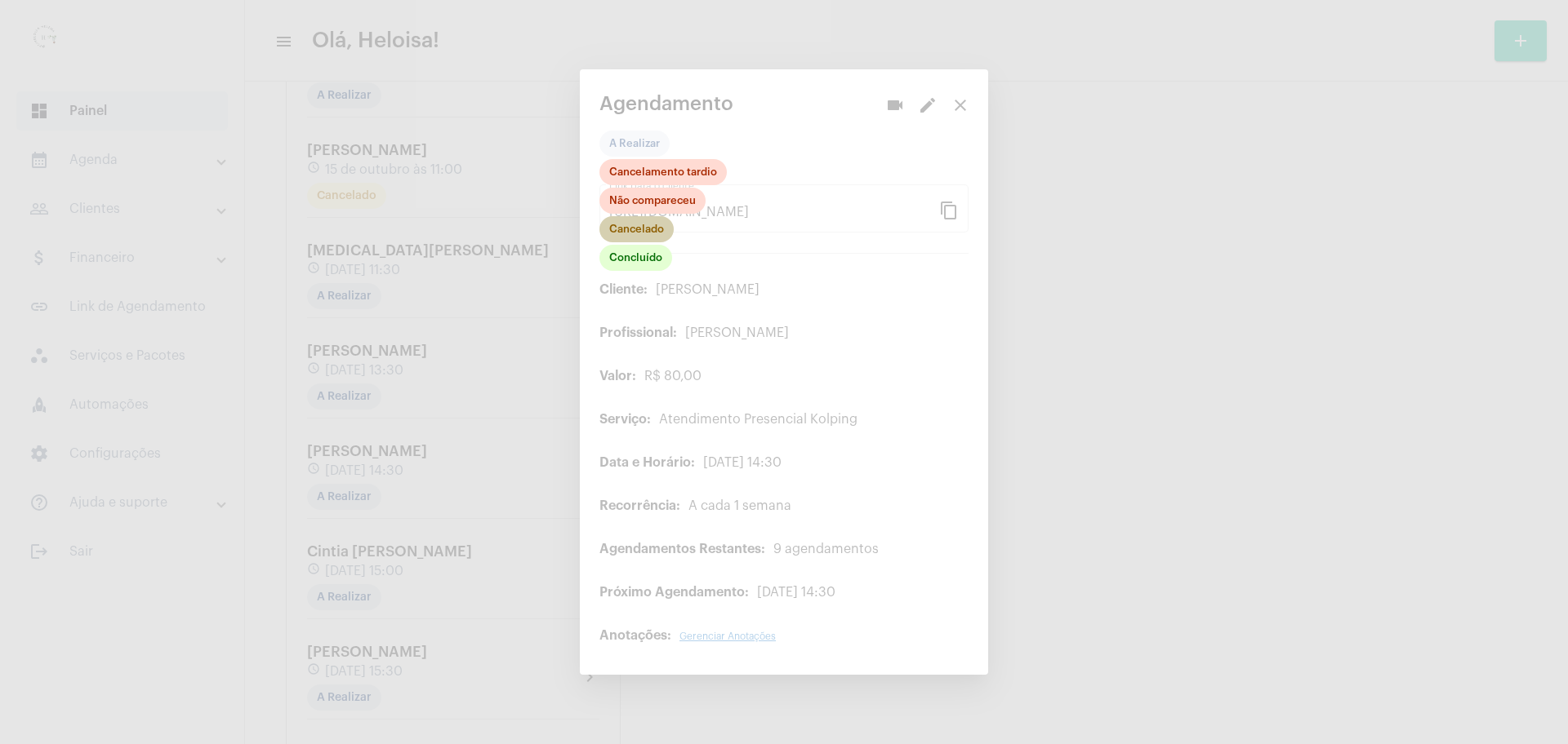
click at [643, 234] on mat-chip "Cancelado" at bounding box center [637, 229] width 74 height 26
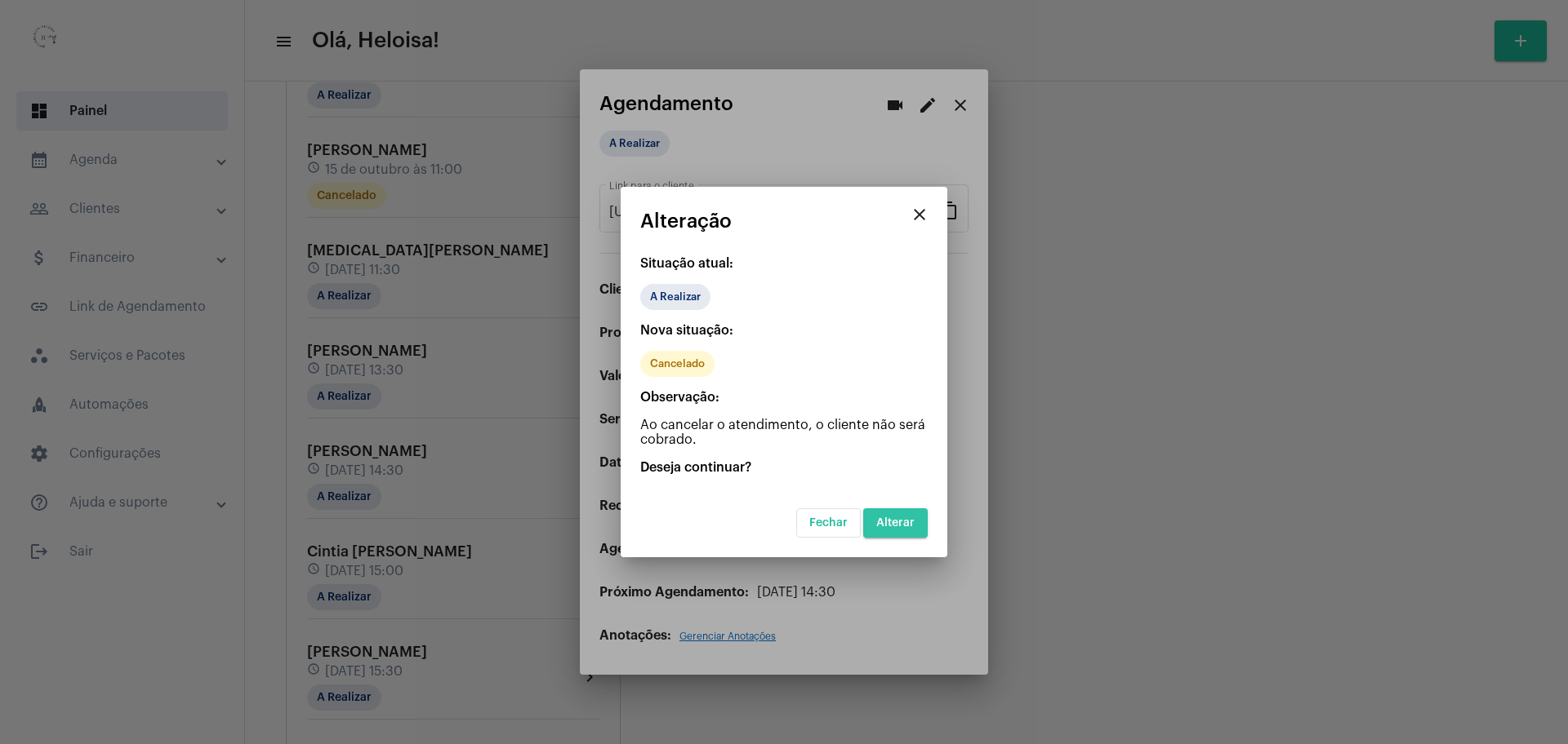
click at [908, 523] on span "Alterar" at bounding box center [895, 522] width 38 height 11
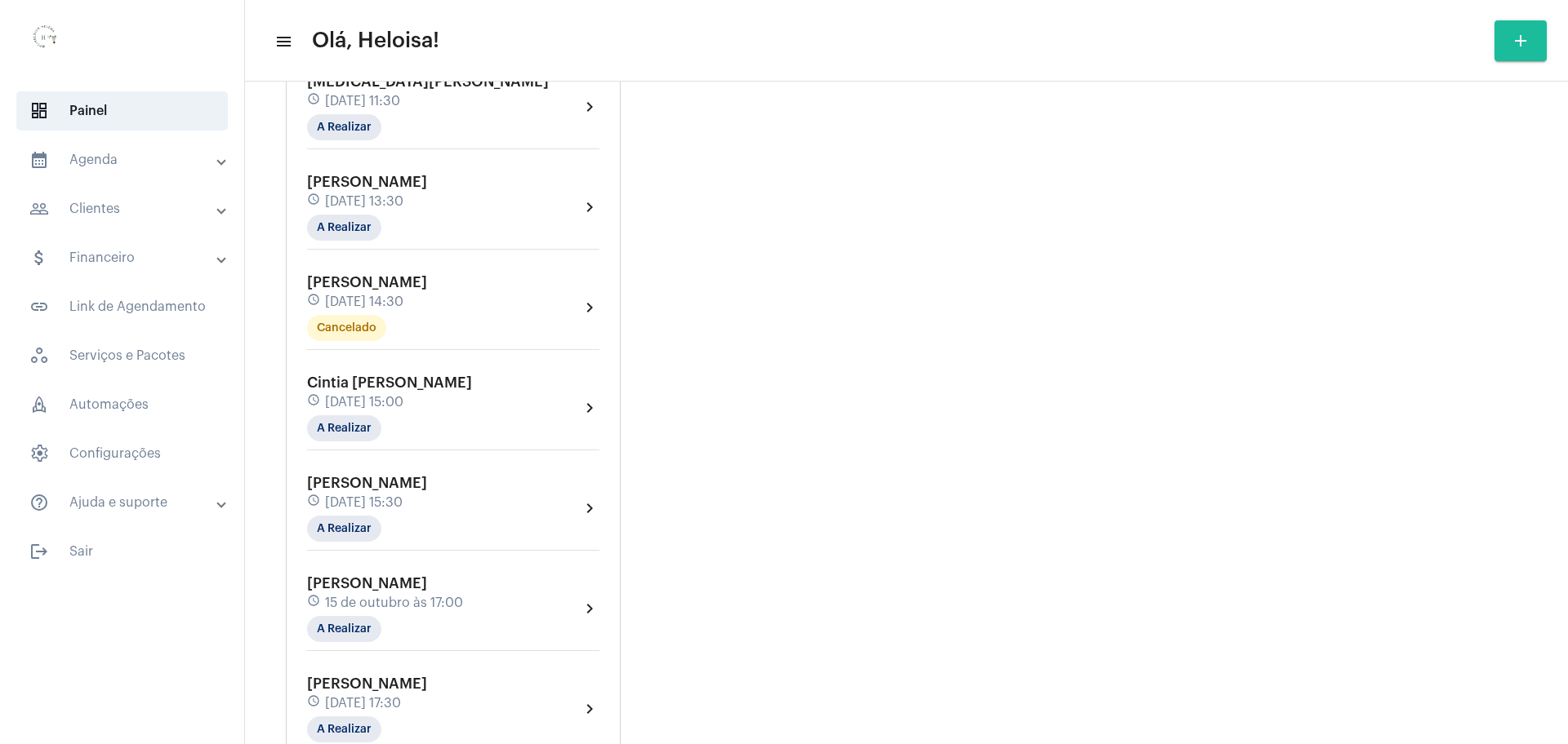
scroll to position [1429, 0]
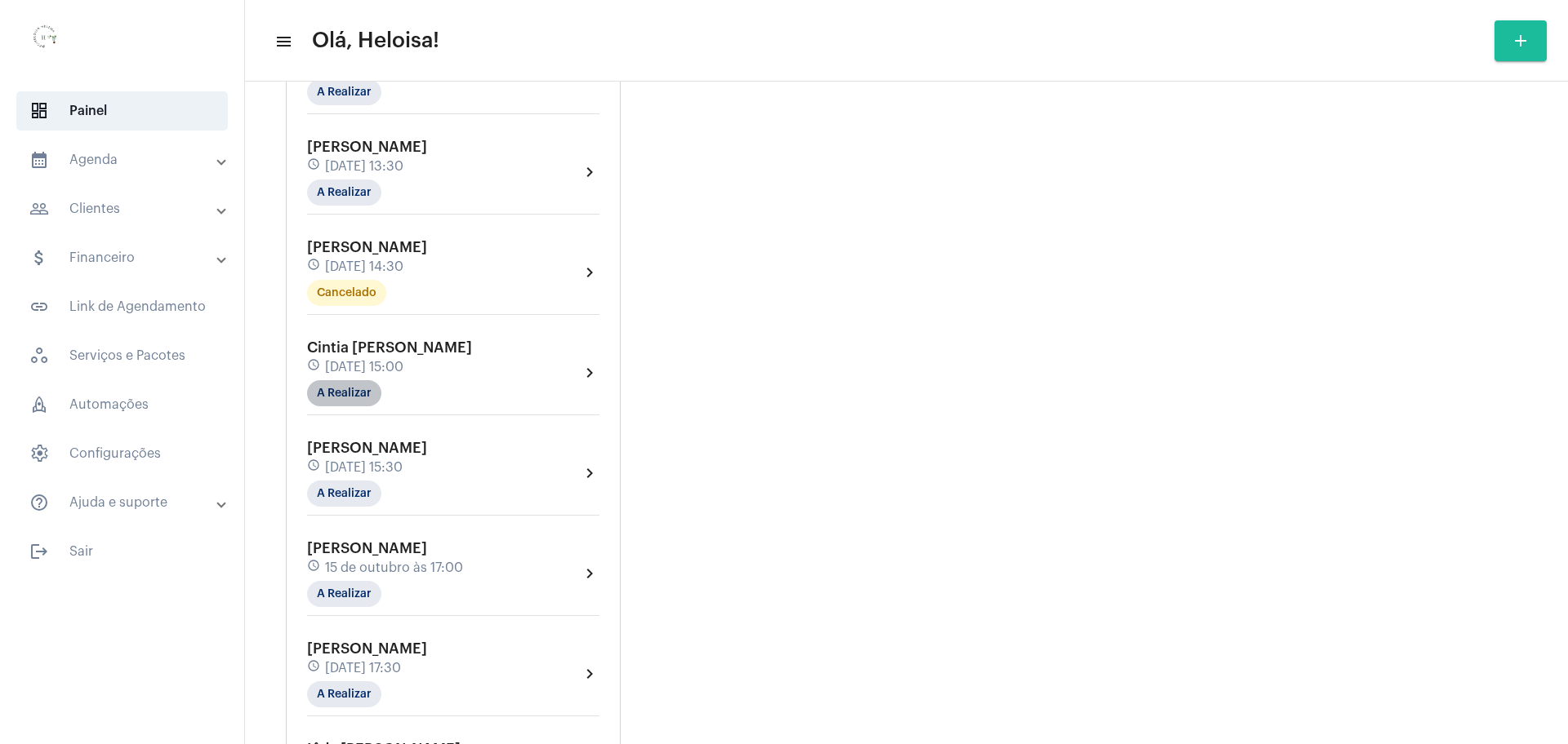
click at [363, 390] on mat-chip "A Realizar" at bounding box center [344, 393] width 74 height 26
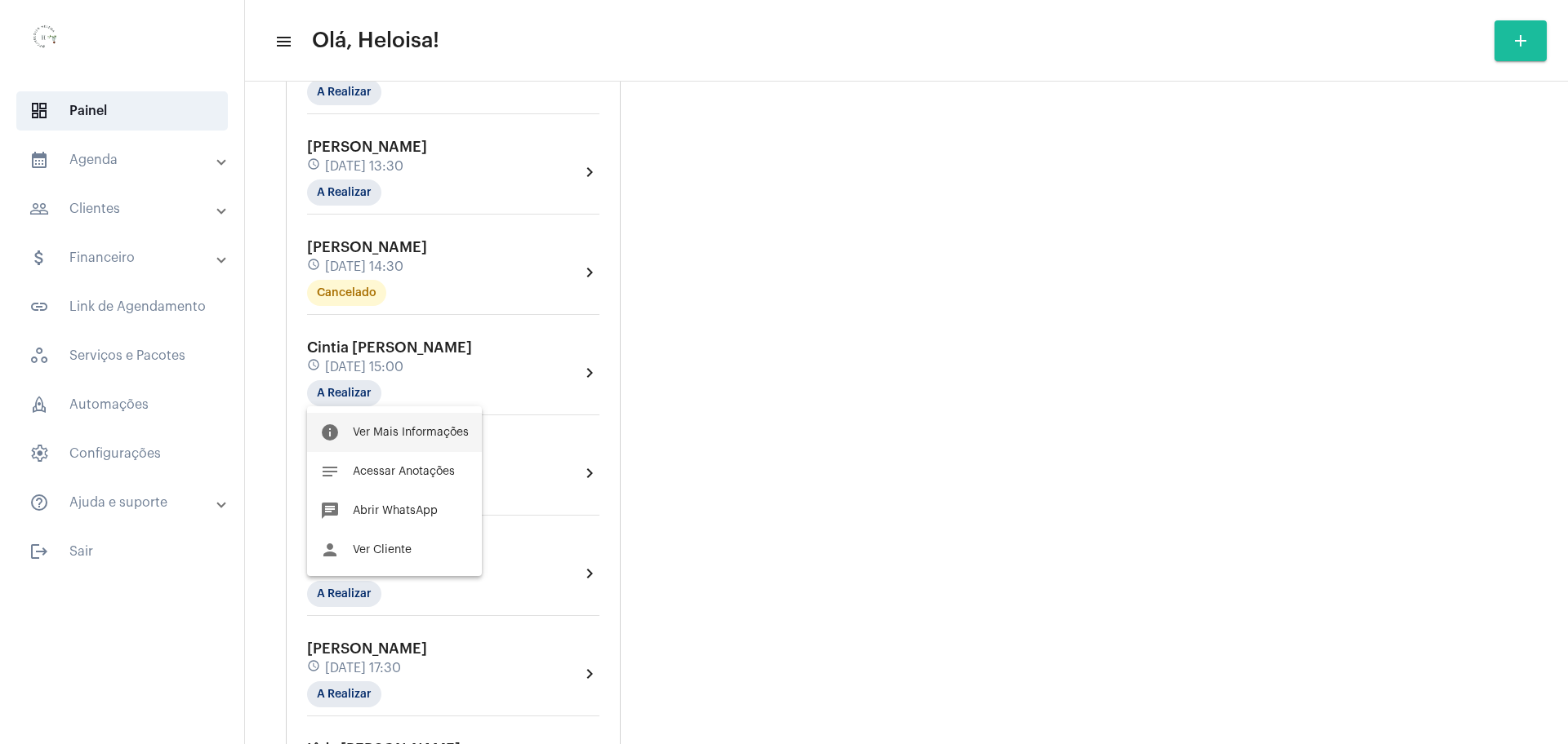
click at [403, 439] on button "info Ver Mais Informações" at bounding box center [394, 432] width 175 height 39
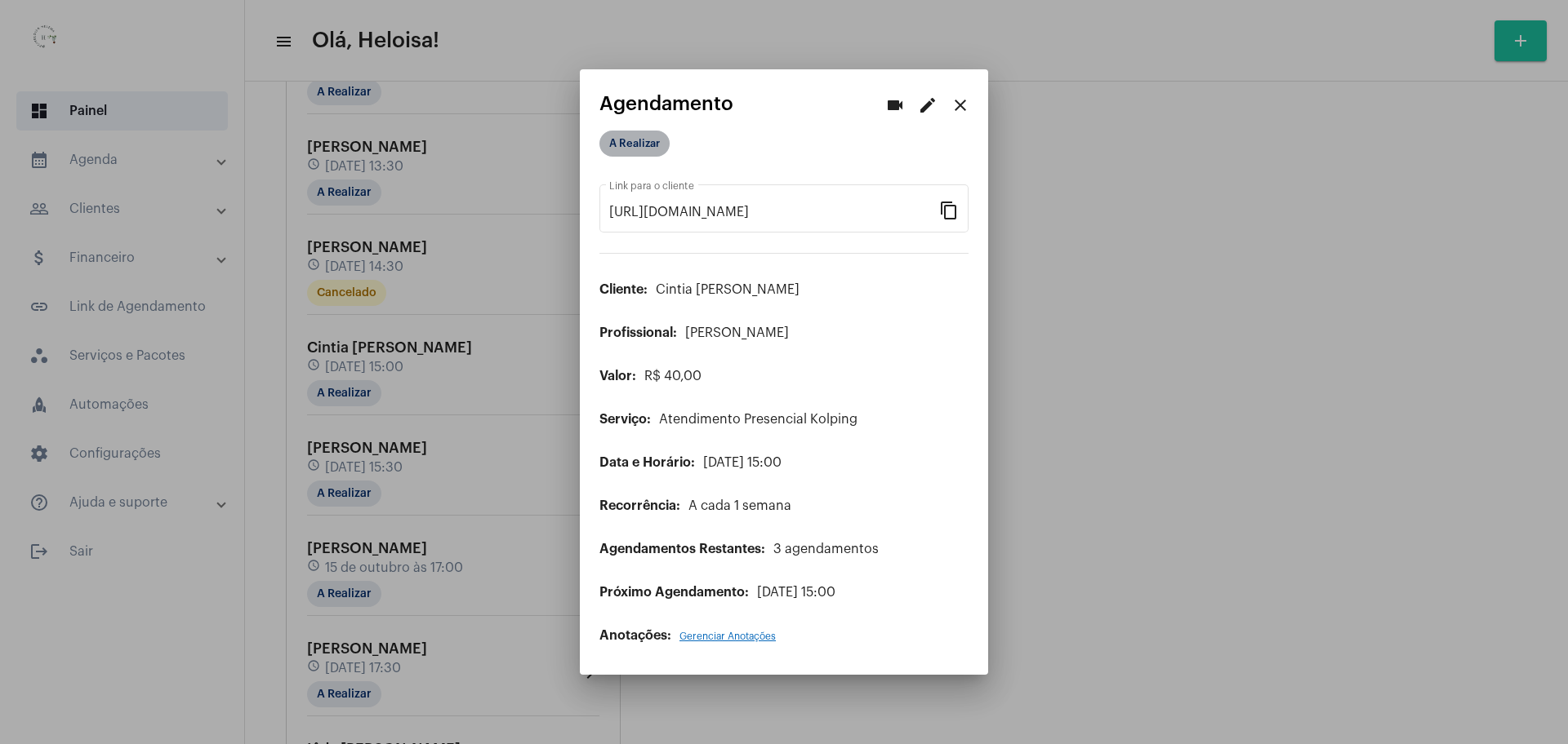
click at [642, 147] on mat-chip "A Realizar" at bounding box center [634, 143] width 70 height 26
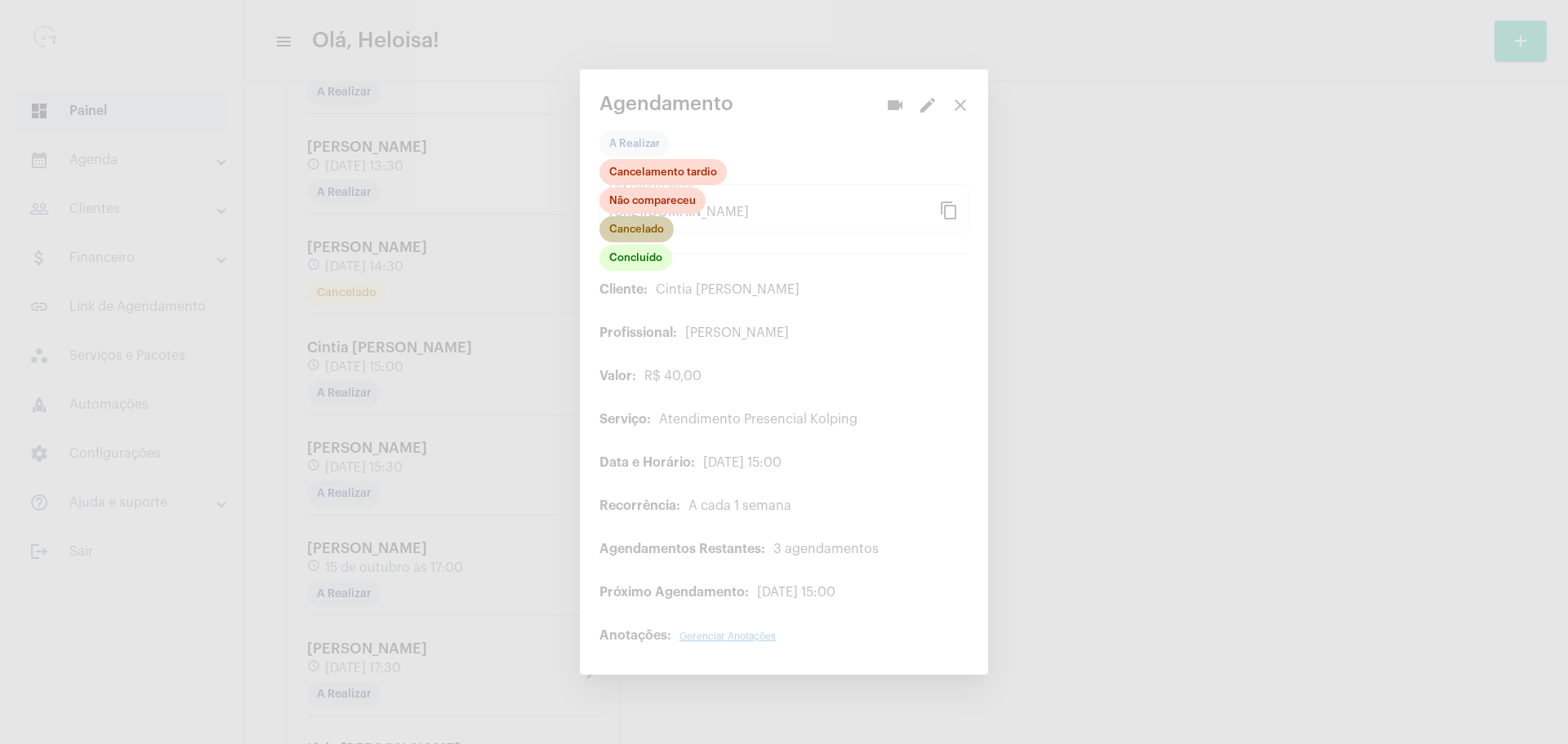
click at [637, 222] on mat-chip "Cancelado" at bounding box center [637, 229] width 74 height 26
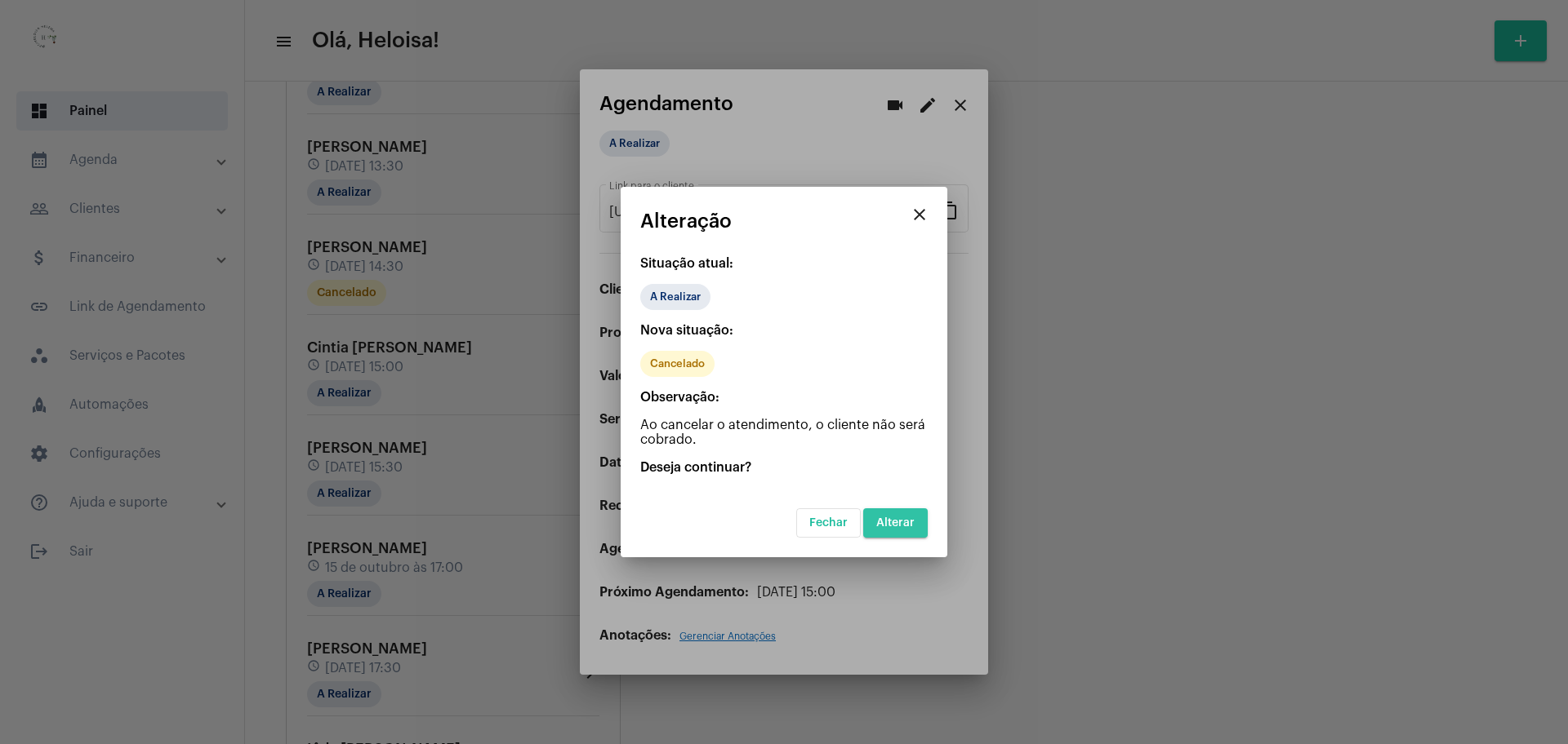
drag, startPoint x: 919, startPoint y: 510, endPoint x: 907, endPoint y: 515, distance: 13.0
click at [918, 510] on button "Alterar" at bounding box center [895, 523] width 65 height 29
